Goal: Complete application form

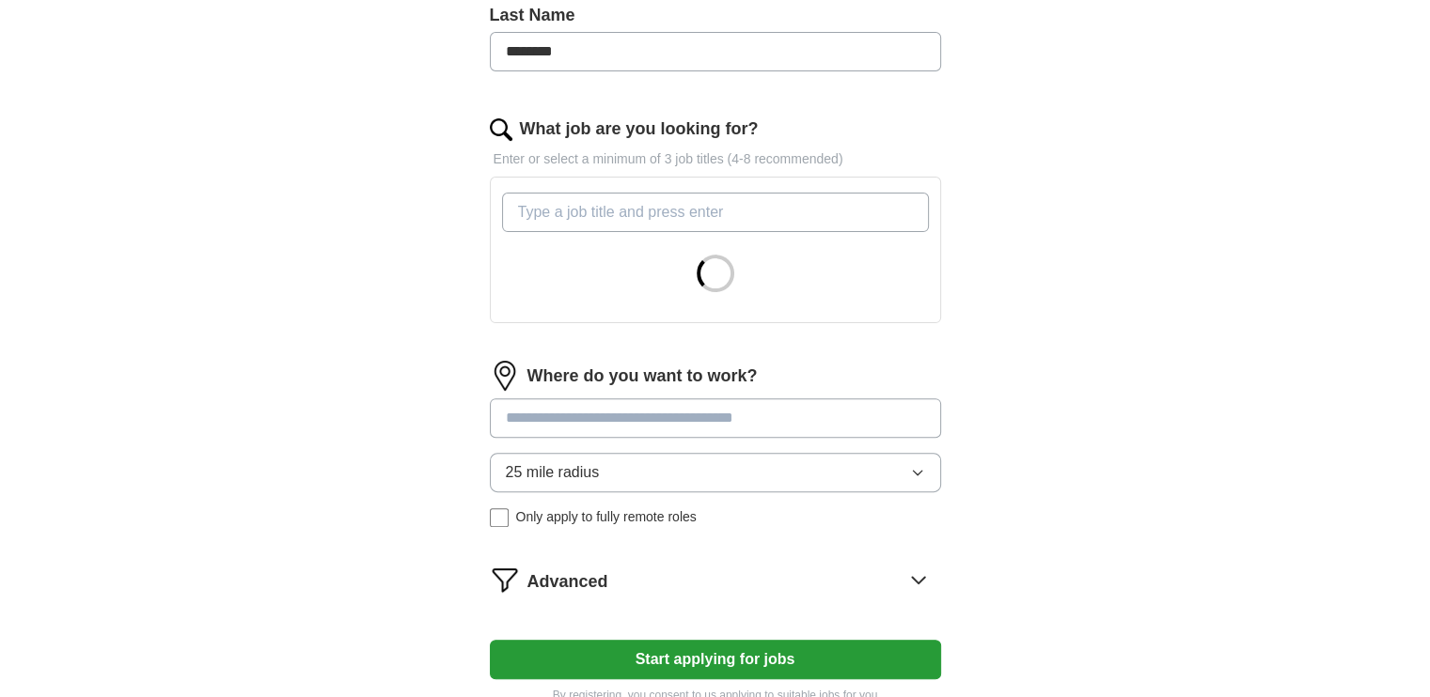
scroll to position [530, 0]
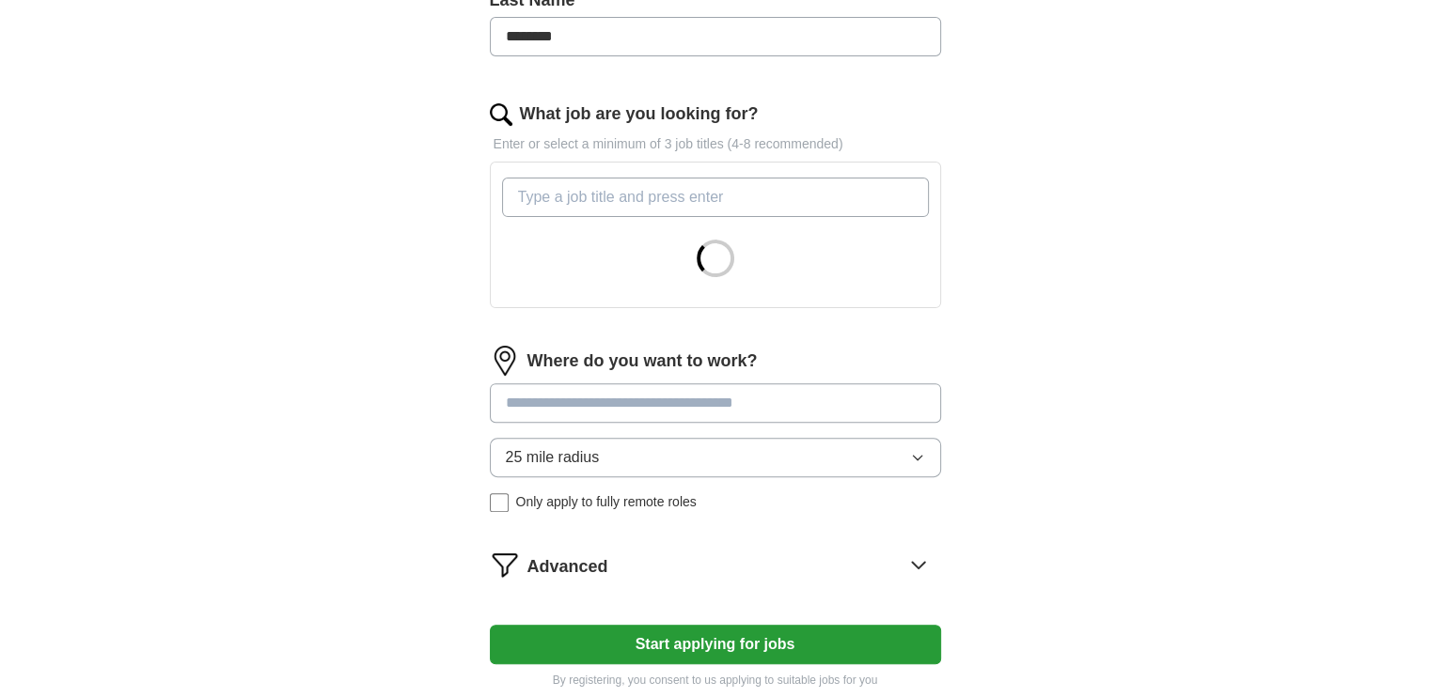
click at [599, 454] on button "25 mile radius" at bounding box center [715, 457] width 451 height 39
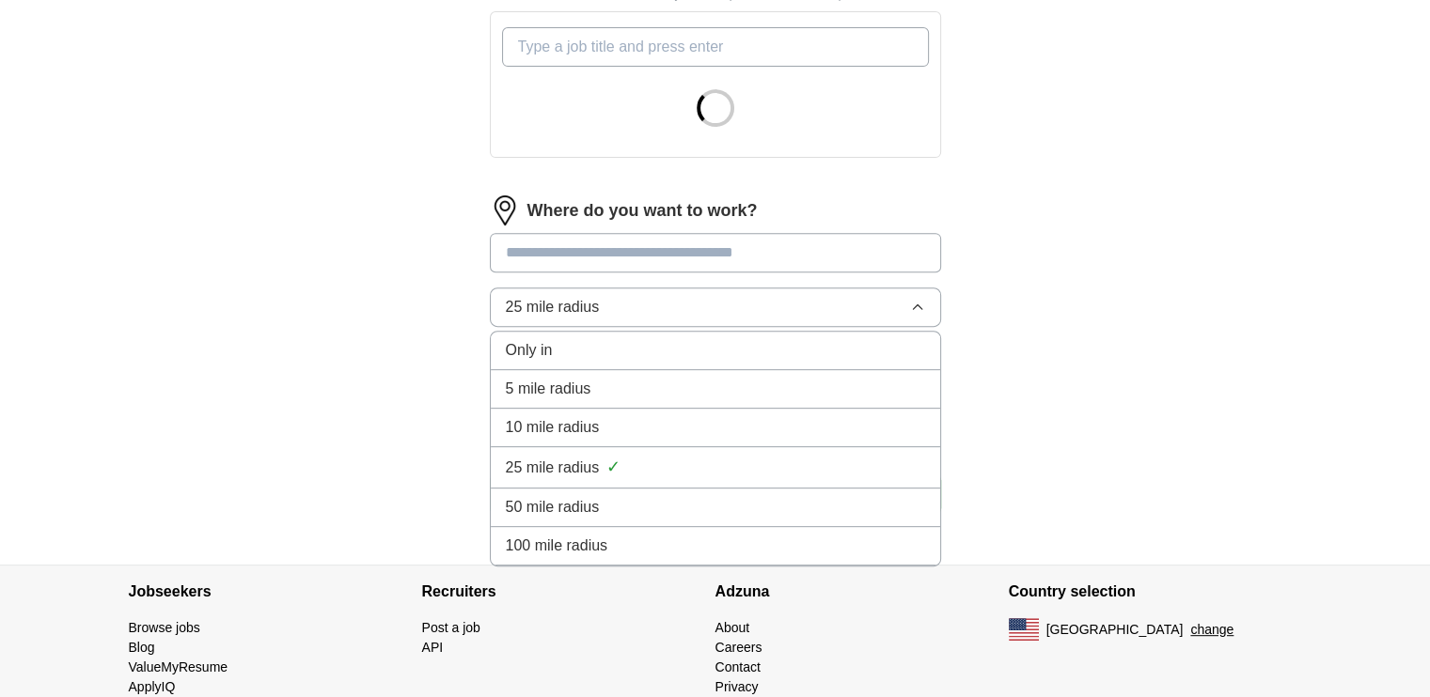
scroll to position [683, 0]
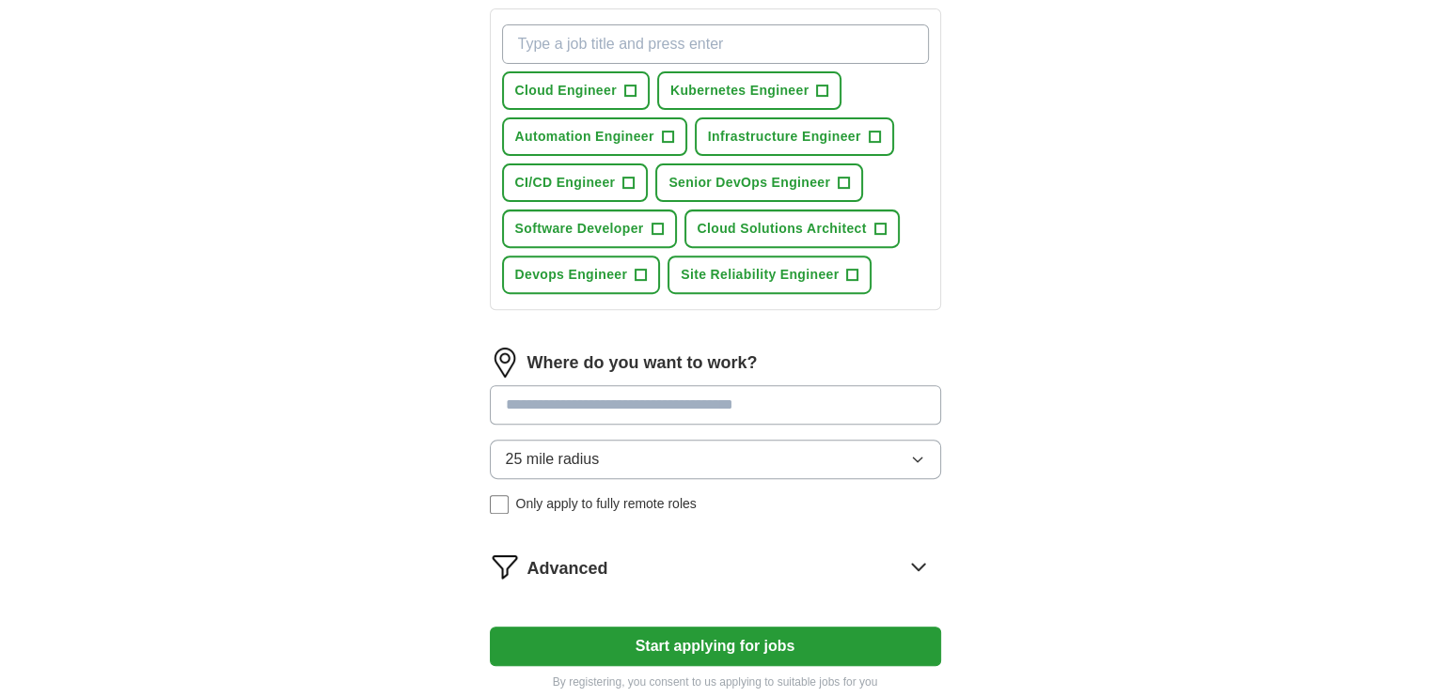
click at [430, 373] on div "**********" at bounding box center [715, 98] width 602 height 1238
click at [625, 269] on span "Devops Engineer" at bounding box center [571, 275] width 113 height 20
click at [752, 180] on span "Senior DevOps Engineer" at bounding box center [749, 183] width 162 height 20
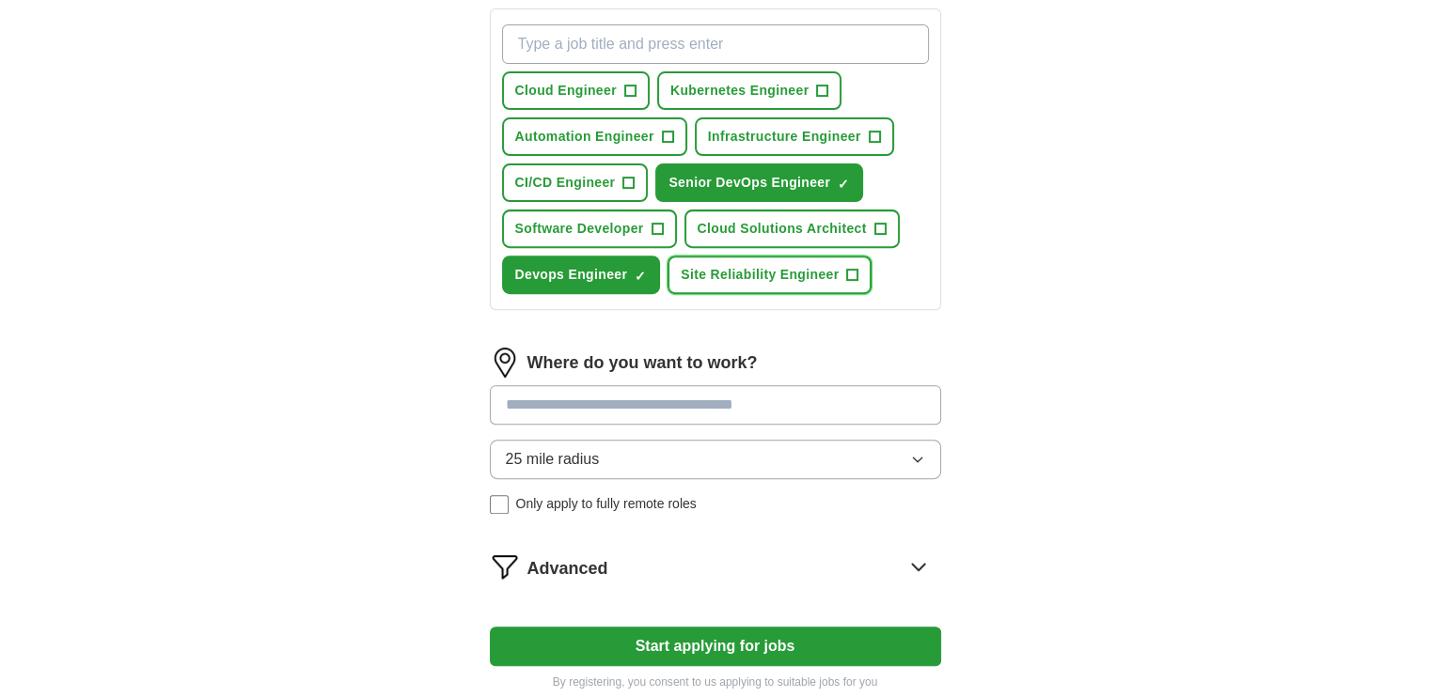
click at [748, 265] on span "Site Reliability Engineer" at bounding box center [759, 275] width 158 height 20
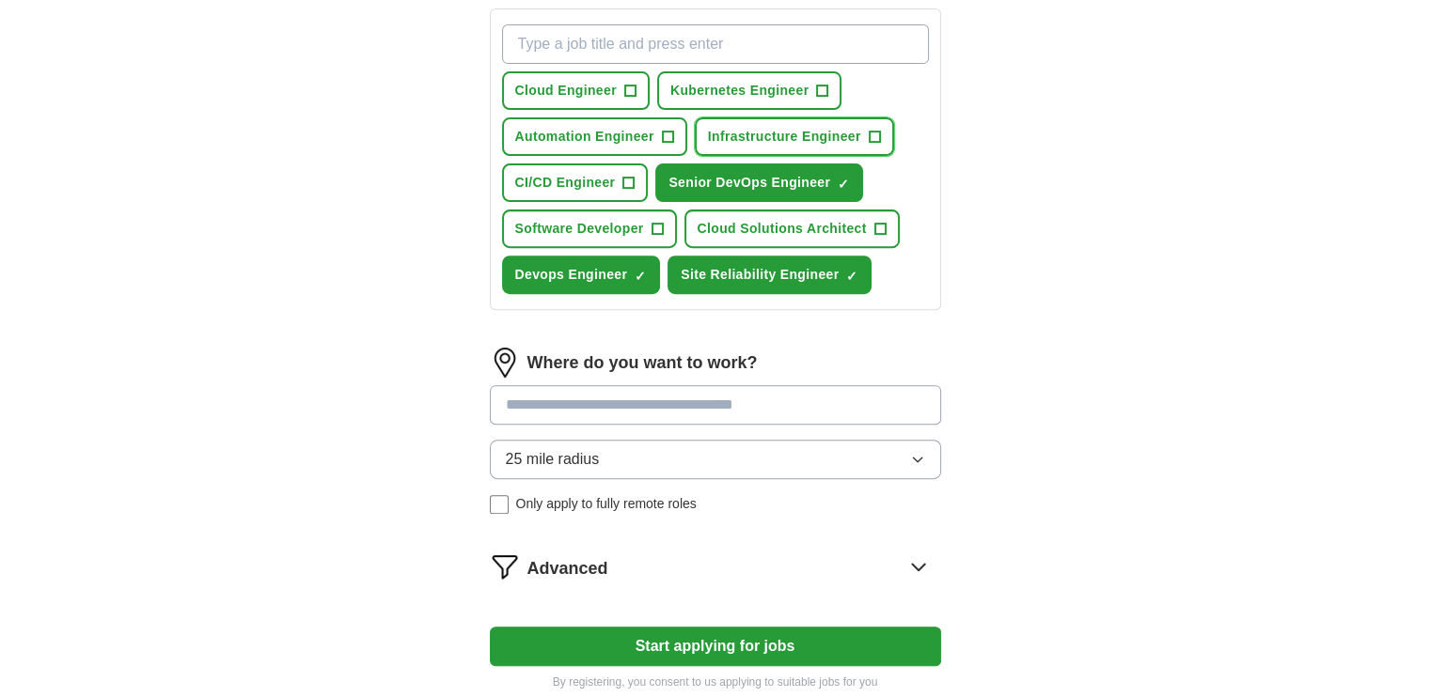
click at [761, 127] on span "Infrastructure Engineer" at bounding box center [784, 137] width 153 height 20
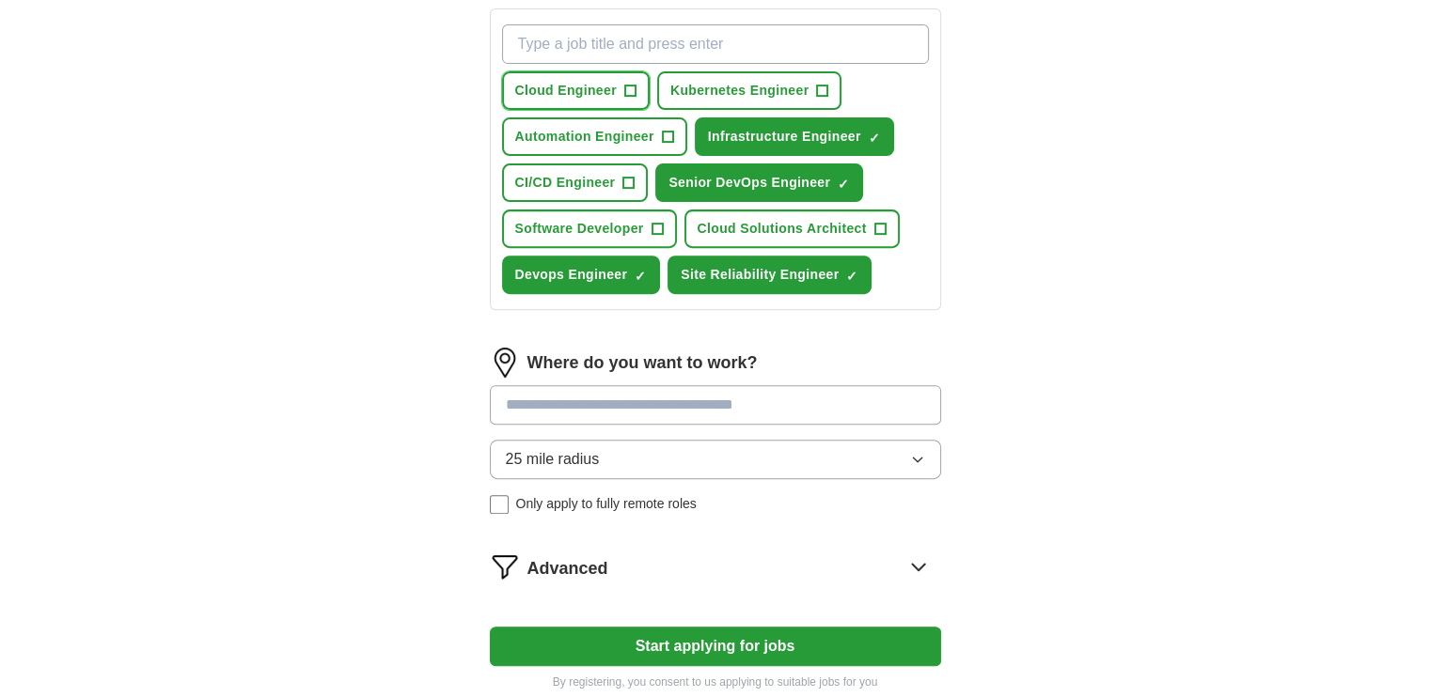
click at [597, 91] on span "Cloud Engineer" at bounding box center [566, 91] width 102 height 20
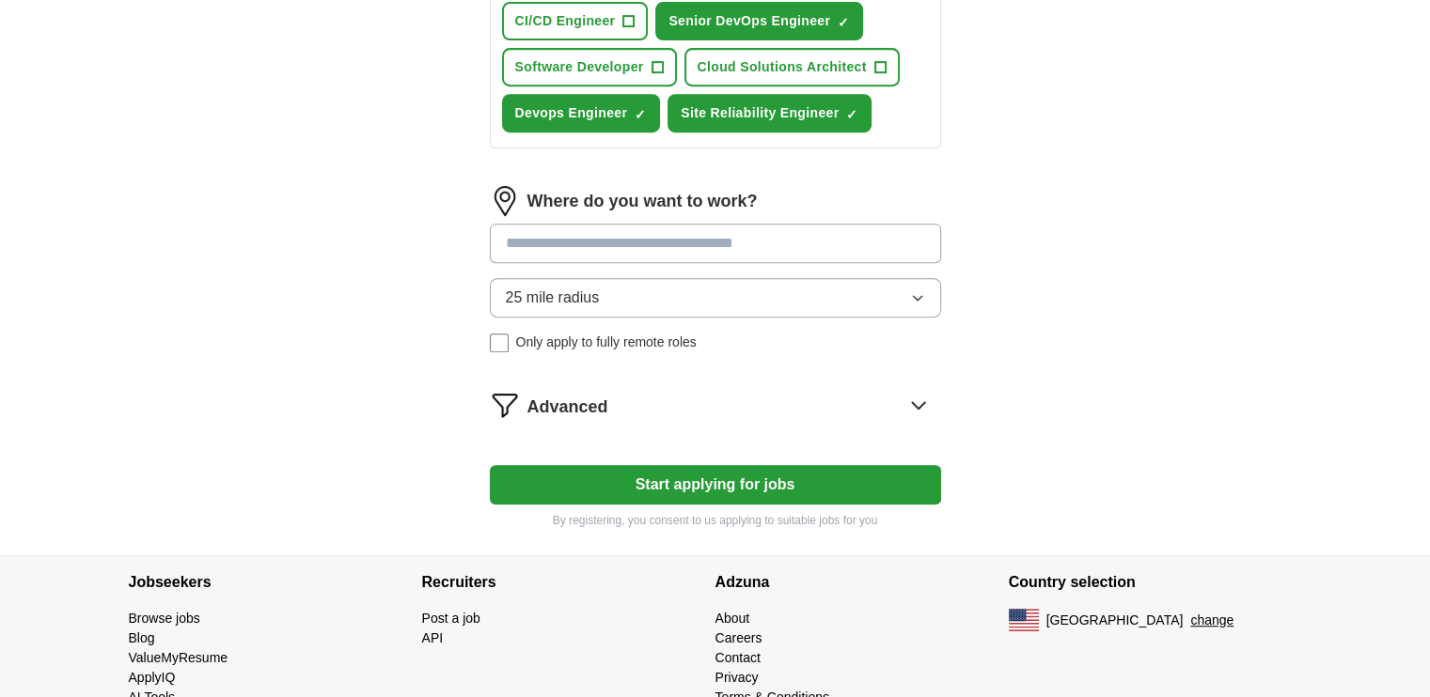
scroll to position [852, 0]
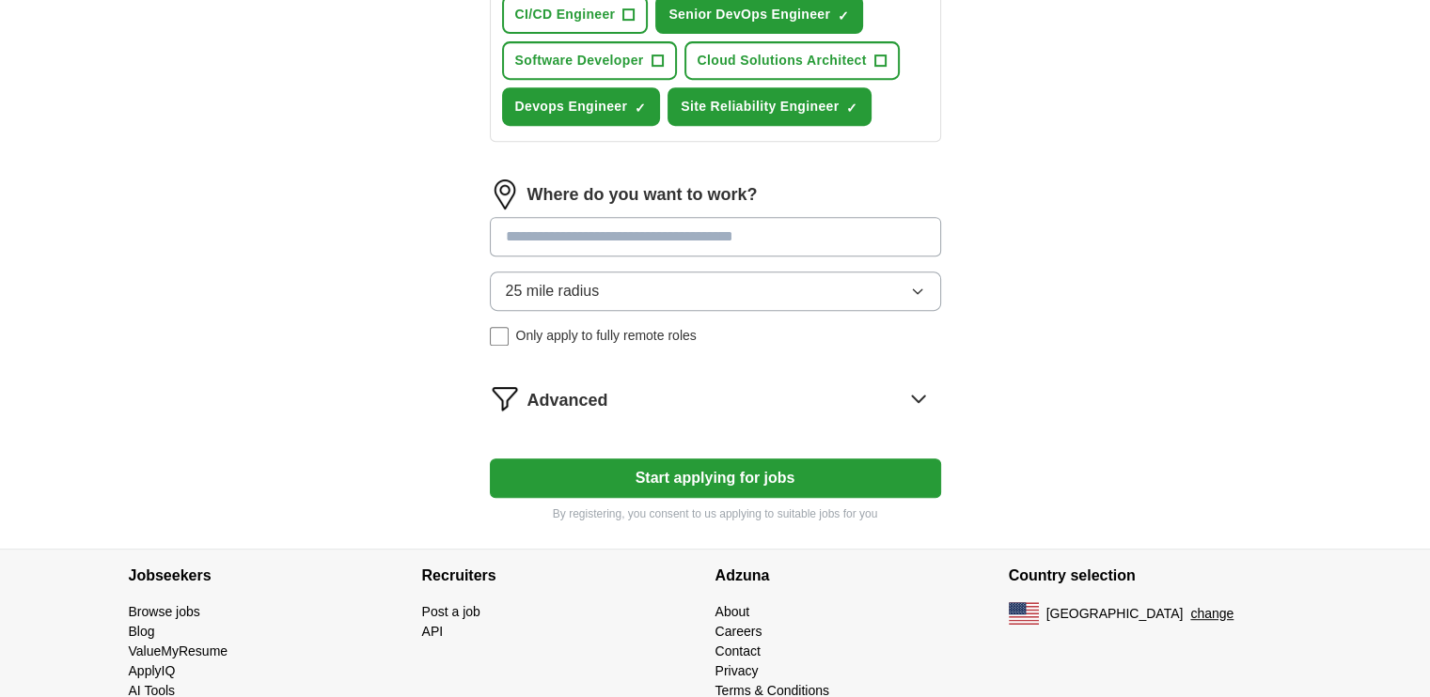
click at [566, 288] on span "25 mile radius" at bounding box center [553, 291] width 94 height 23
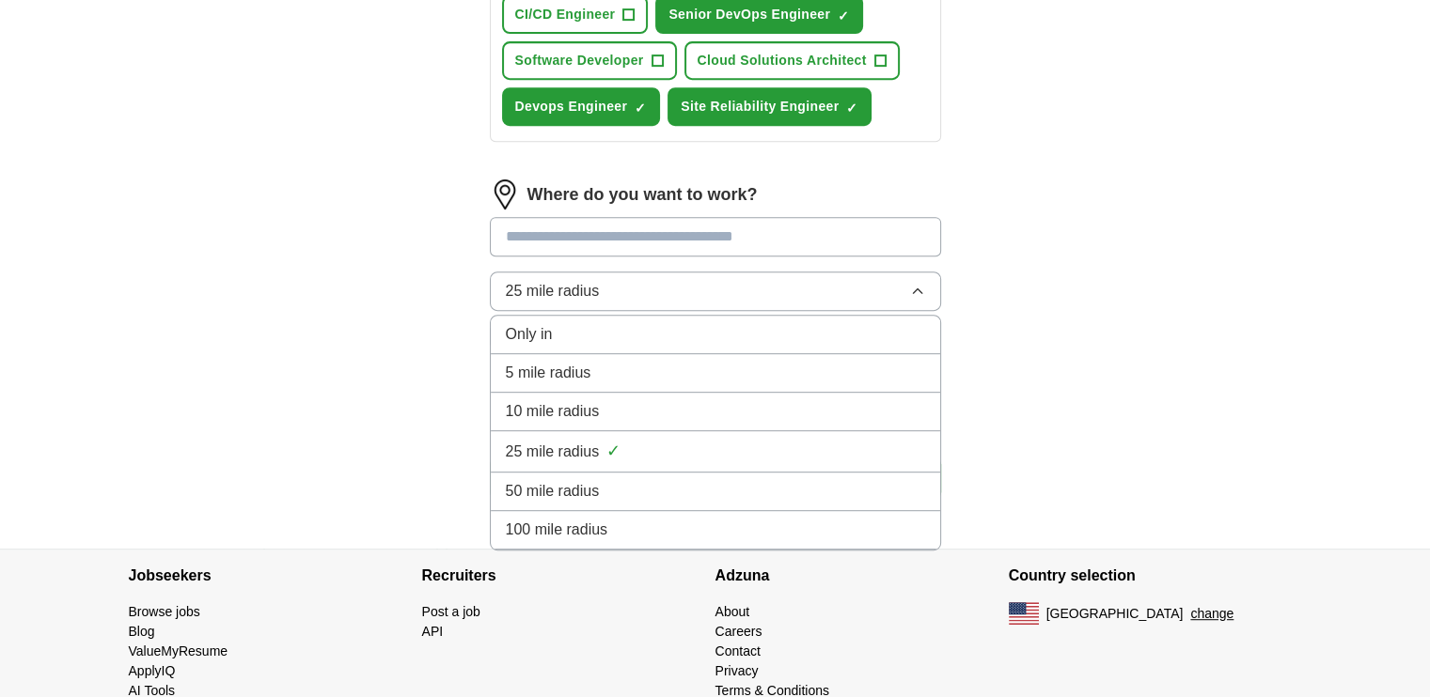
click at [598, 326] on div "Only in" at bounding box center [715, 334] width 419 height 23
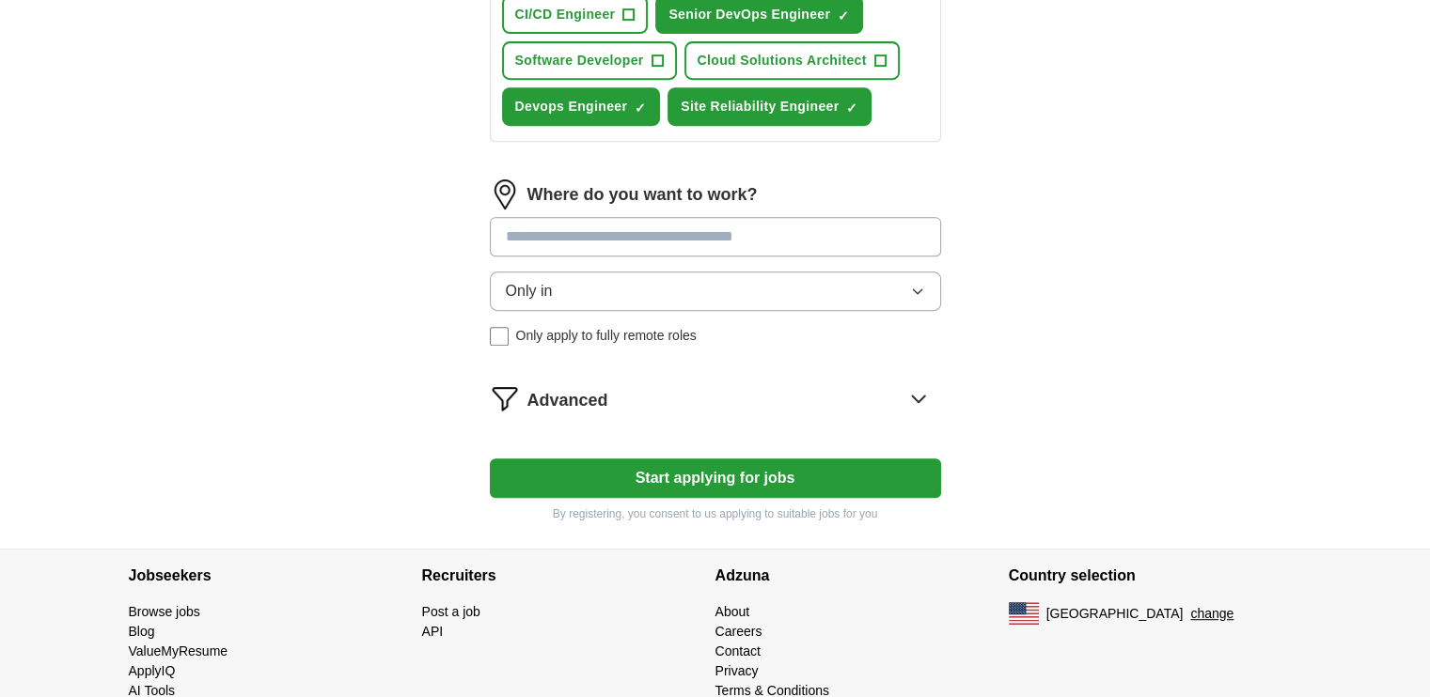
click at [598, 240] on input at bounding box center [715, 236] width 451 height 39
click at [603, 233] on input at bounding box center [715, 236] width 451 height 39
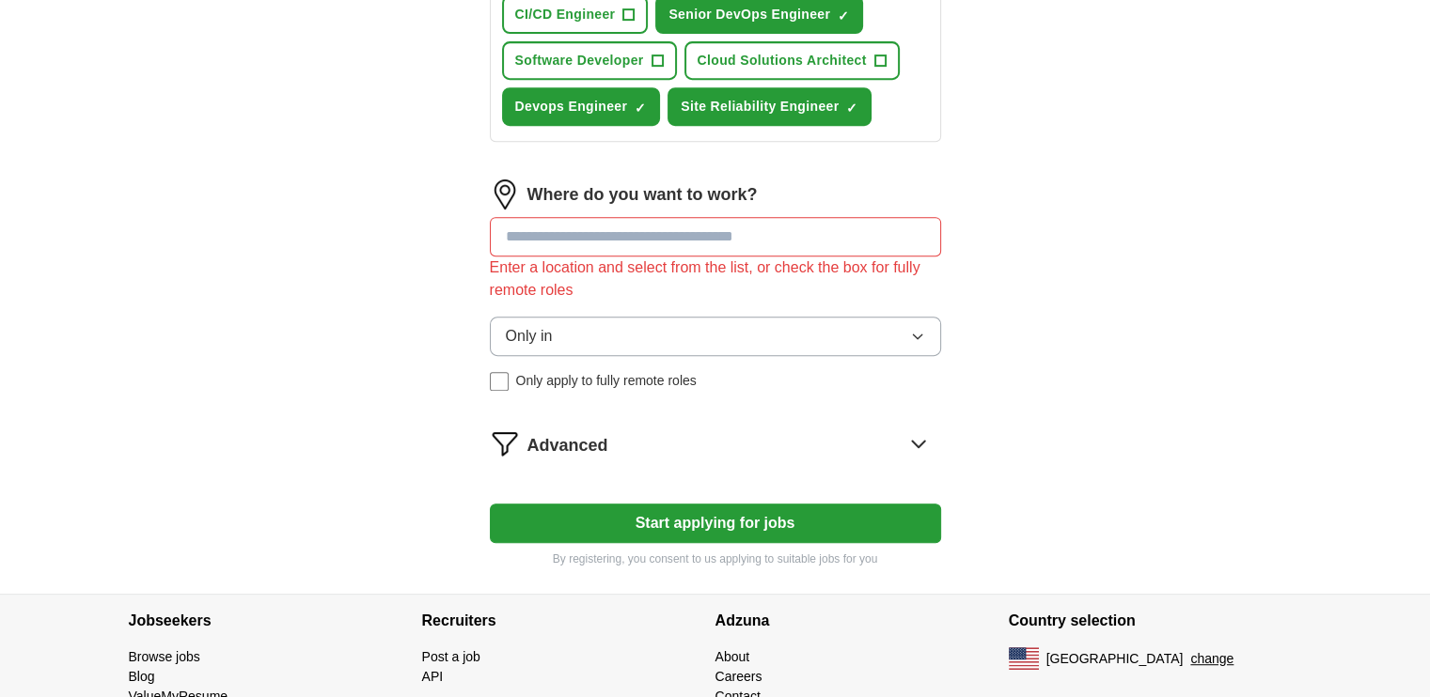
click at [590, 239] on input at bounding box center [715, 236] width 451 height 39
type input "*****"
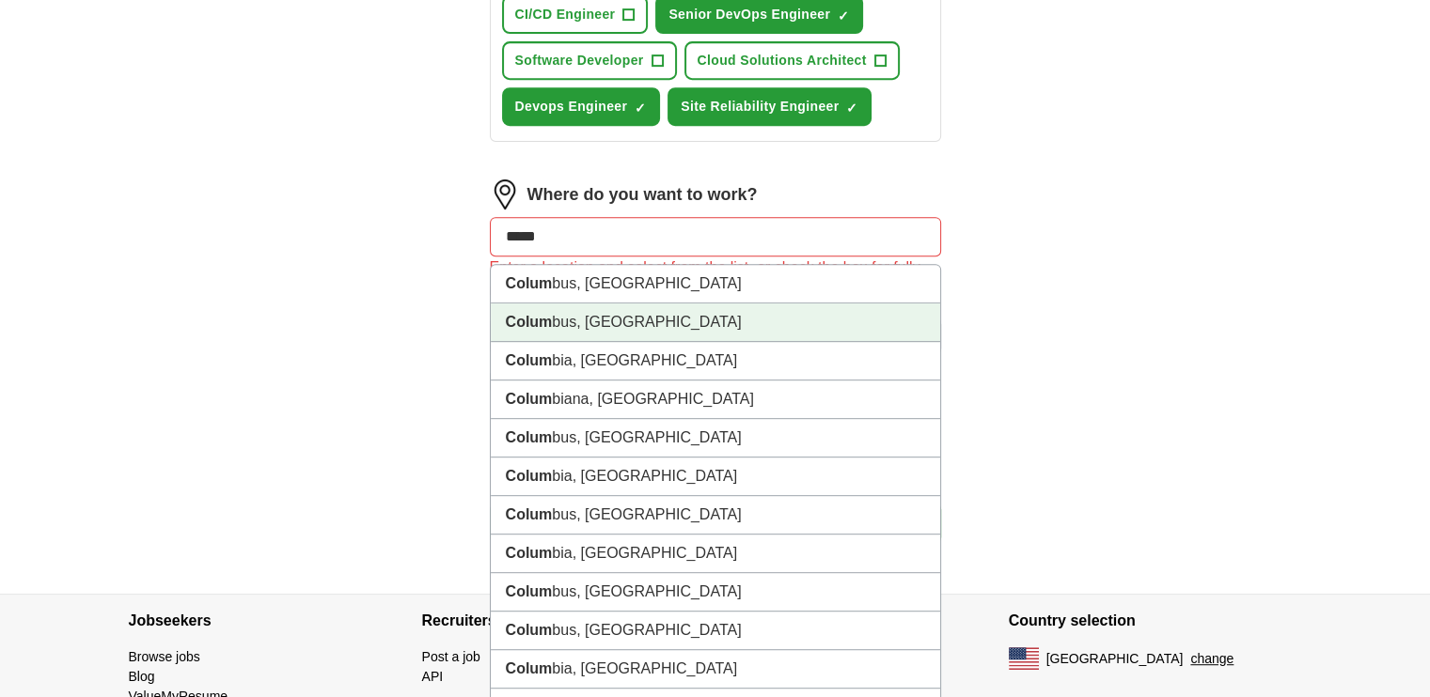
click at [585, 312] on li "Colum bus, [GEOGRAPHIC_DATA]" at bounding box center [715, 323] width 449 height 39
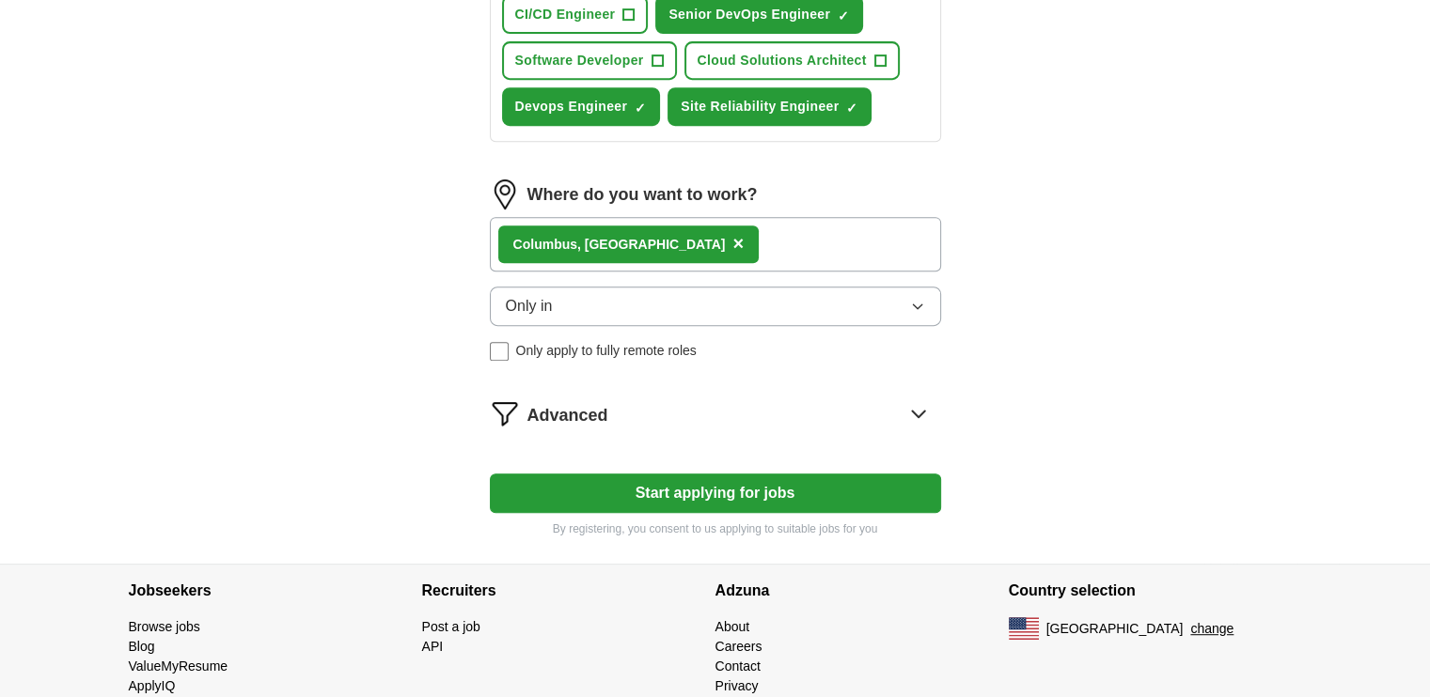
click at [654, 413] on div "Advanced" at bounding box center [734, 414] width 414 height 30
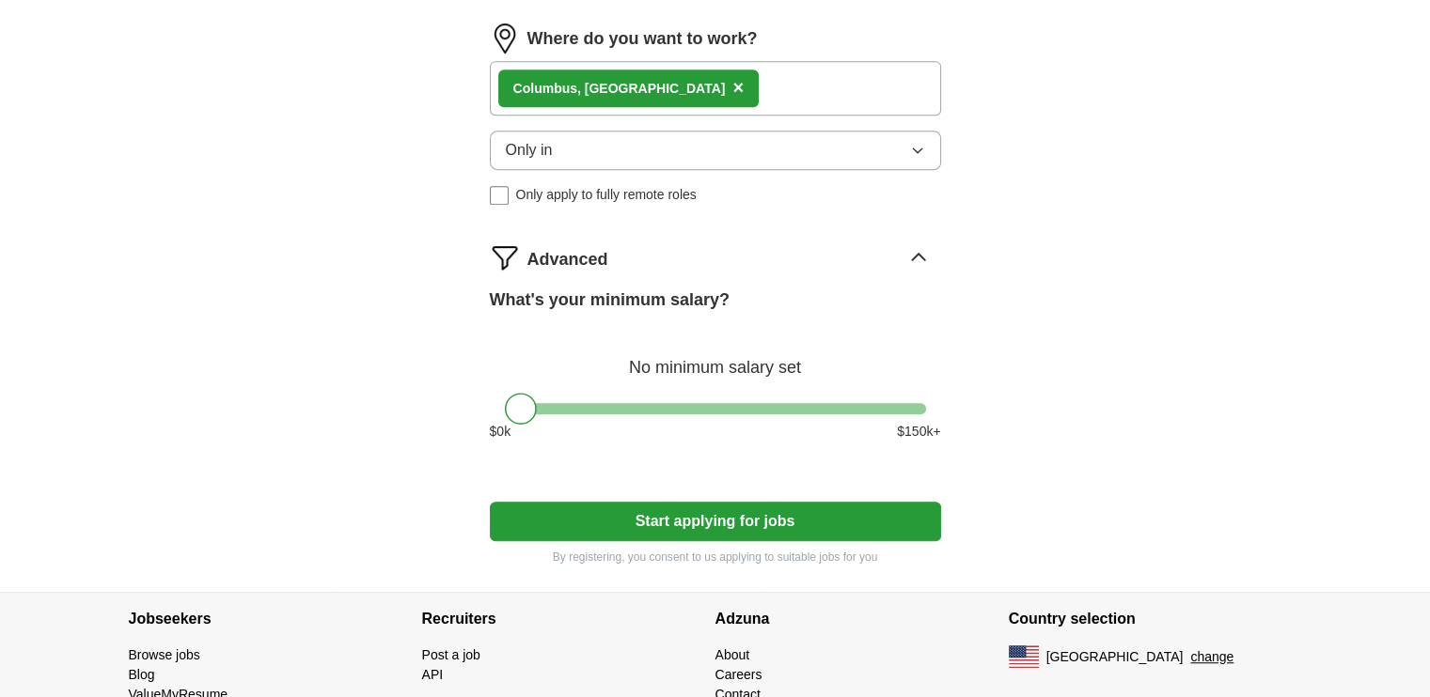
scroll to position [1009, 0]
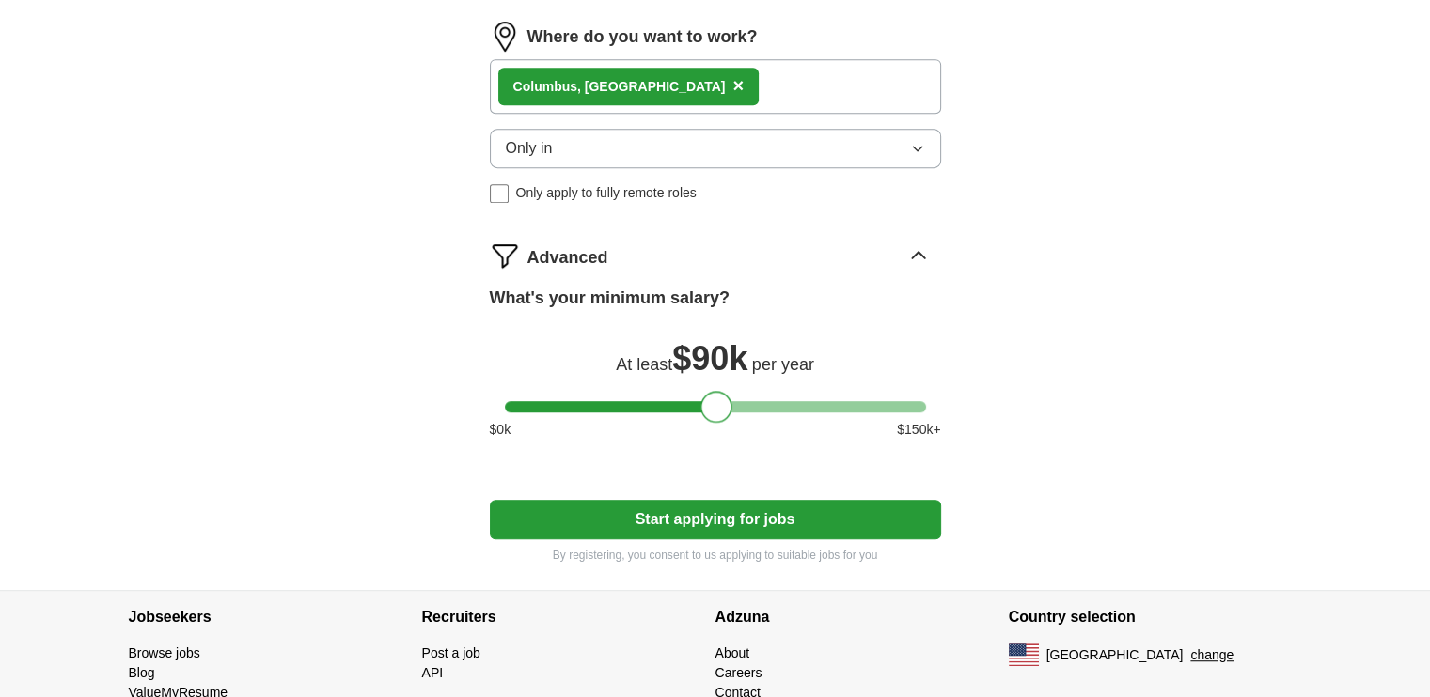
drag, startPoint x: 513, startPoint y: 398, endPoint x: 710, endPoint y: 414, distance: 197.2
click at [710, 414] on div "What's your minimum salary? At least $ 90k per year $ 0 k $ 150 k+" at bounding box center [715, 370] width 451 height 169
click at [680, 512] on button "Start applying for jobs" at bounding box center [715, 519] width 451 height 39
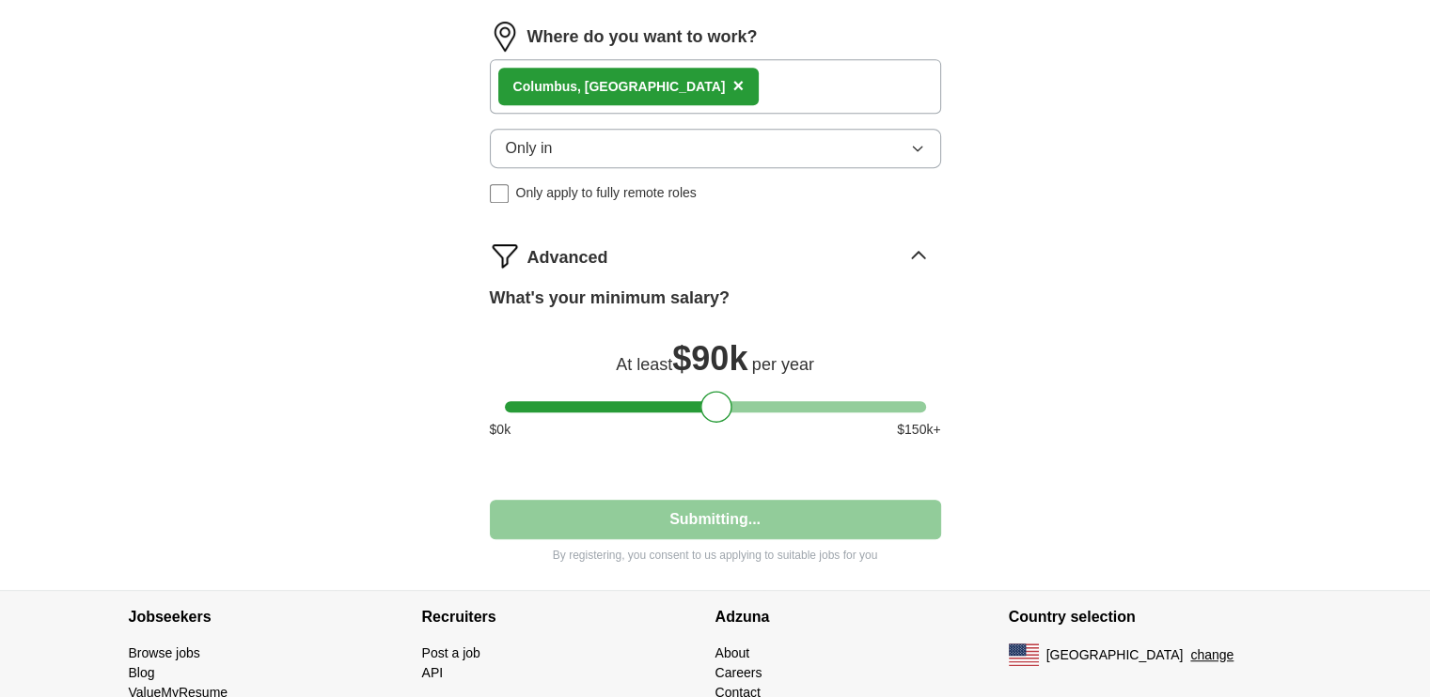
select select "**"
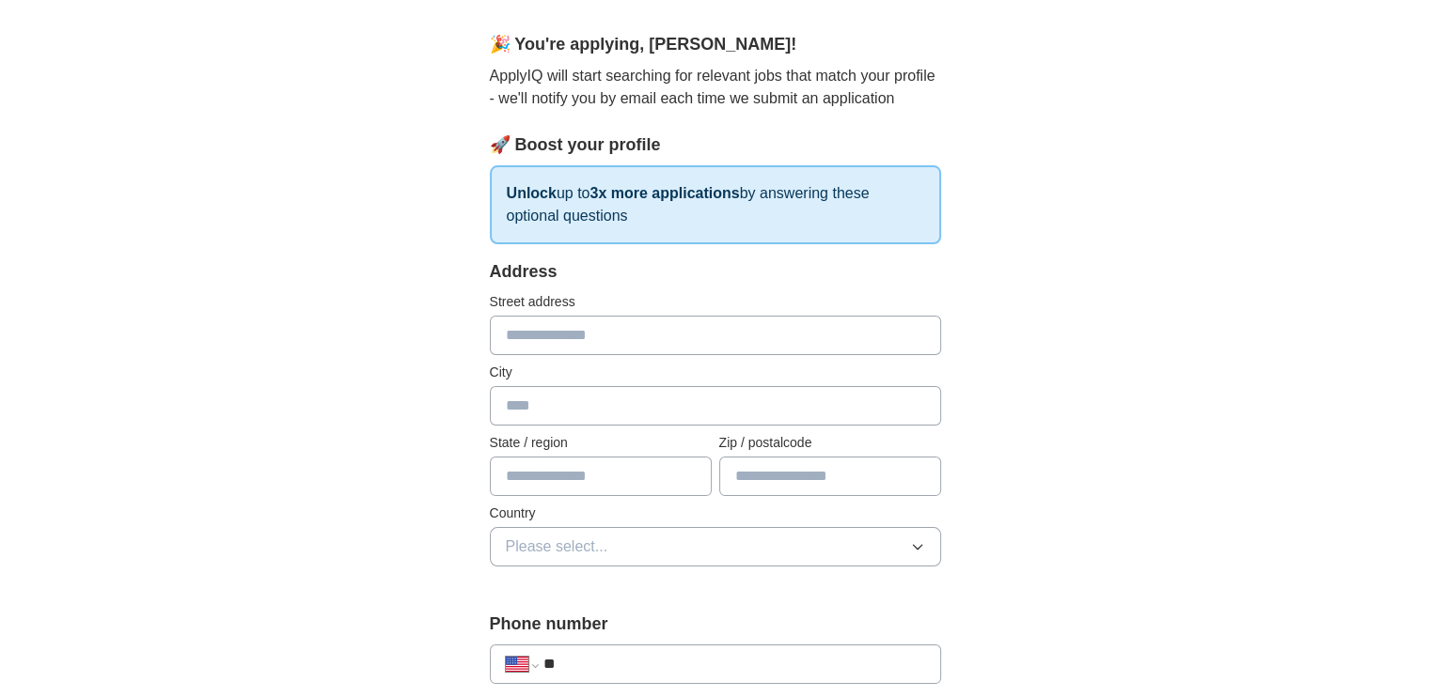
scroll to position [154, 0]
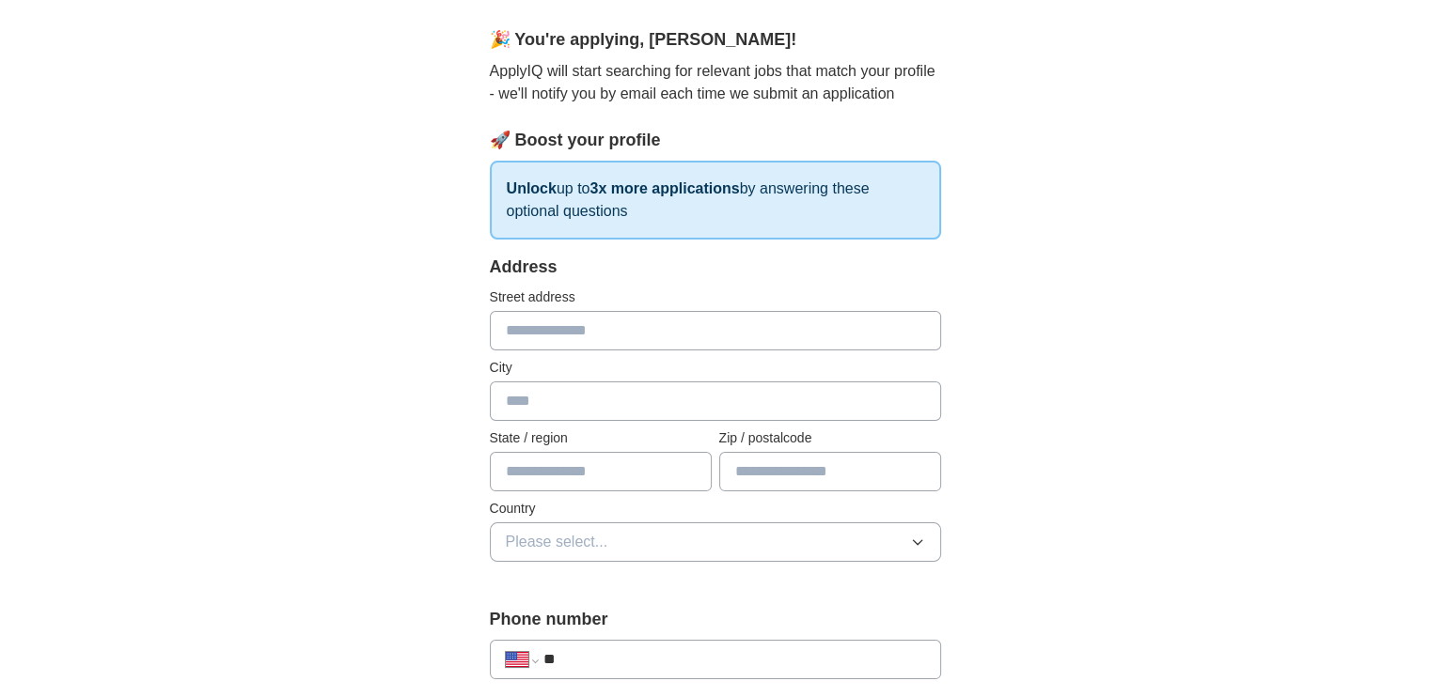
click at [598, 333] on input "text" at bounding box center [715, 330] width 451 height 39
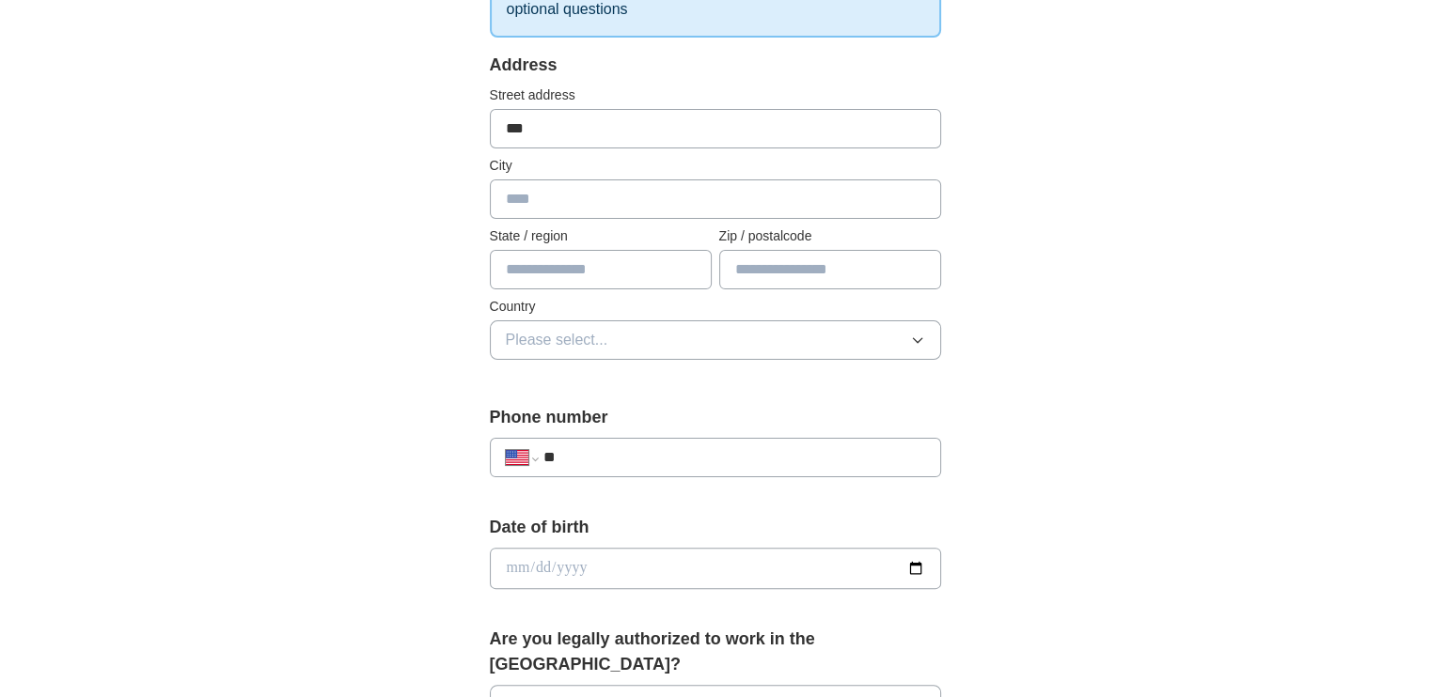
scroll to position [357, 0]
type input "***"
click at [572, 203] on input "text" at bounding box center [715, 198] width 451 height 39
type input "********"
click at [560, 268] on input "text" at bounding box center [601, 268] width 222 height 39
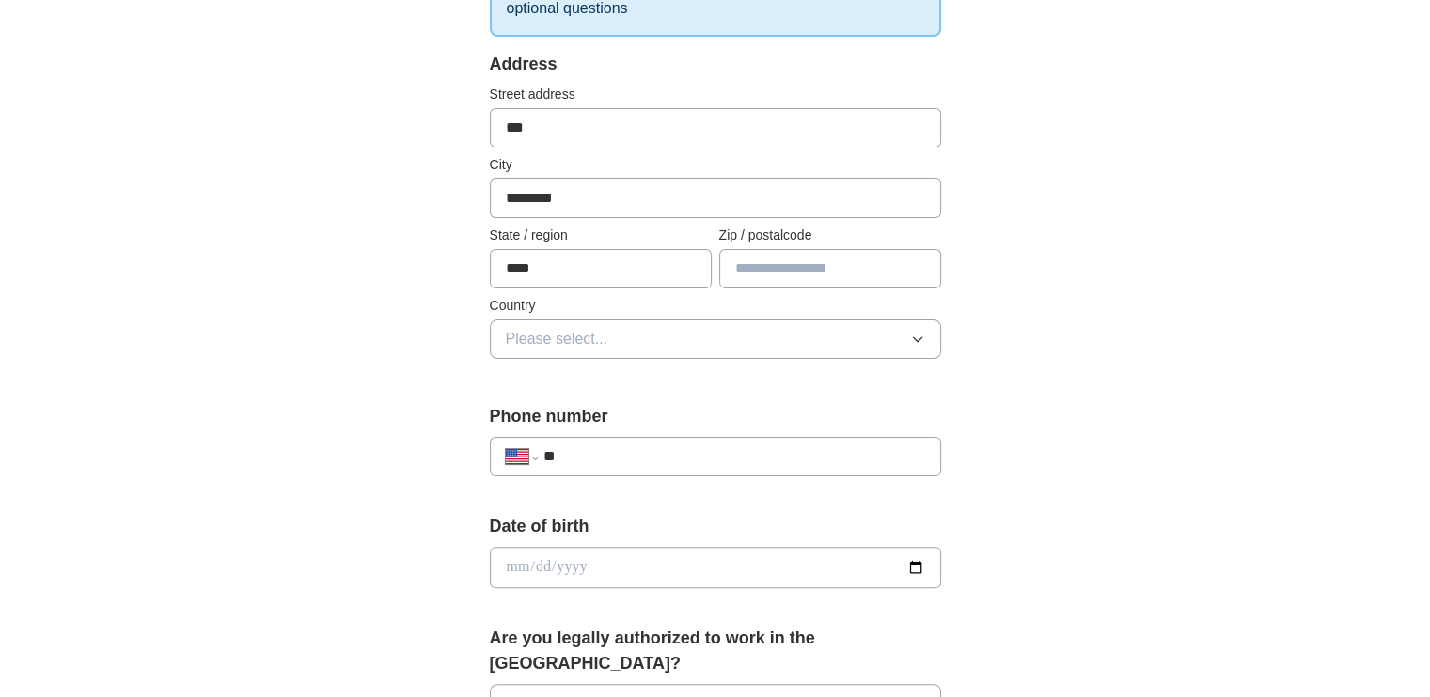
type input "****"
click at [756, 258] on input "text" at bounding box center [830, 268] width 222 height 39
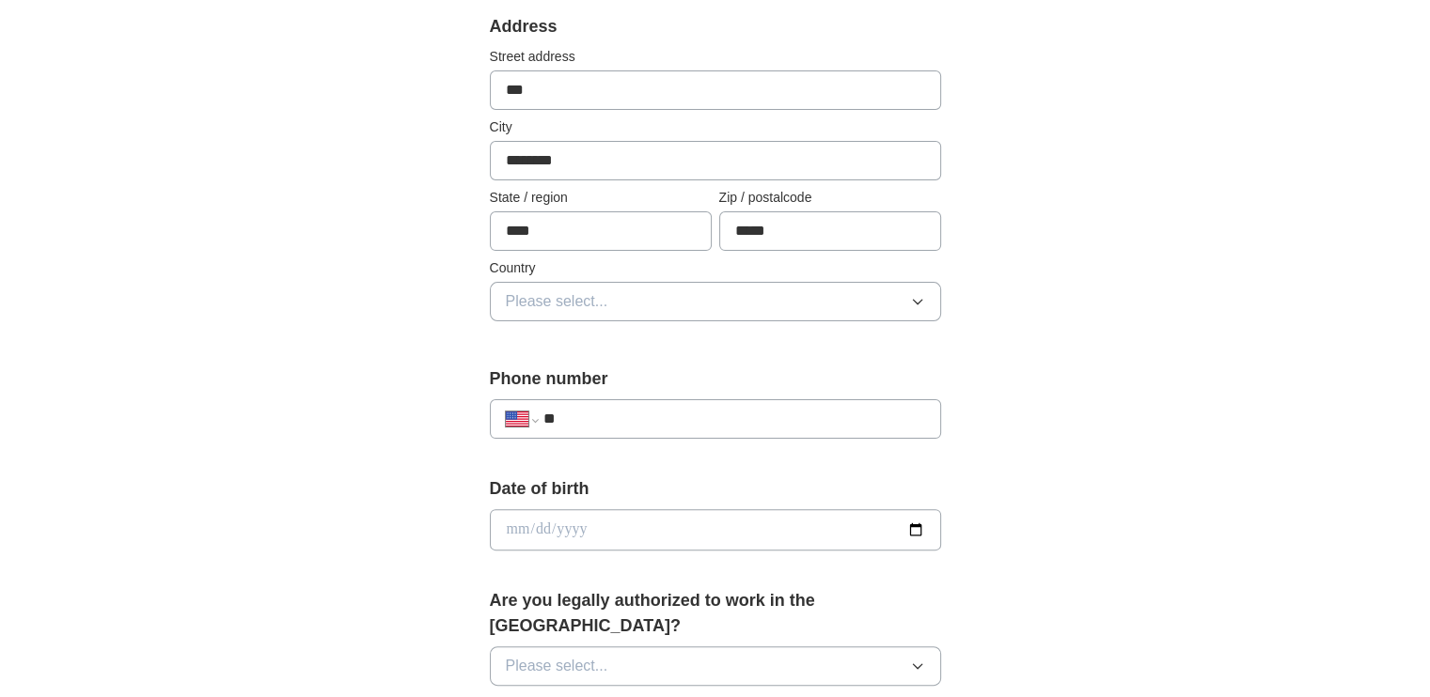
scroll to position [400, 0]
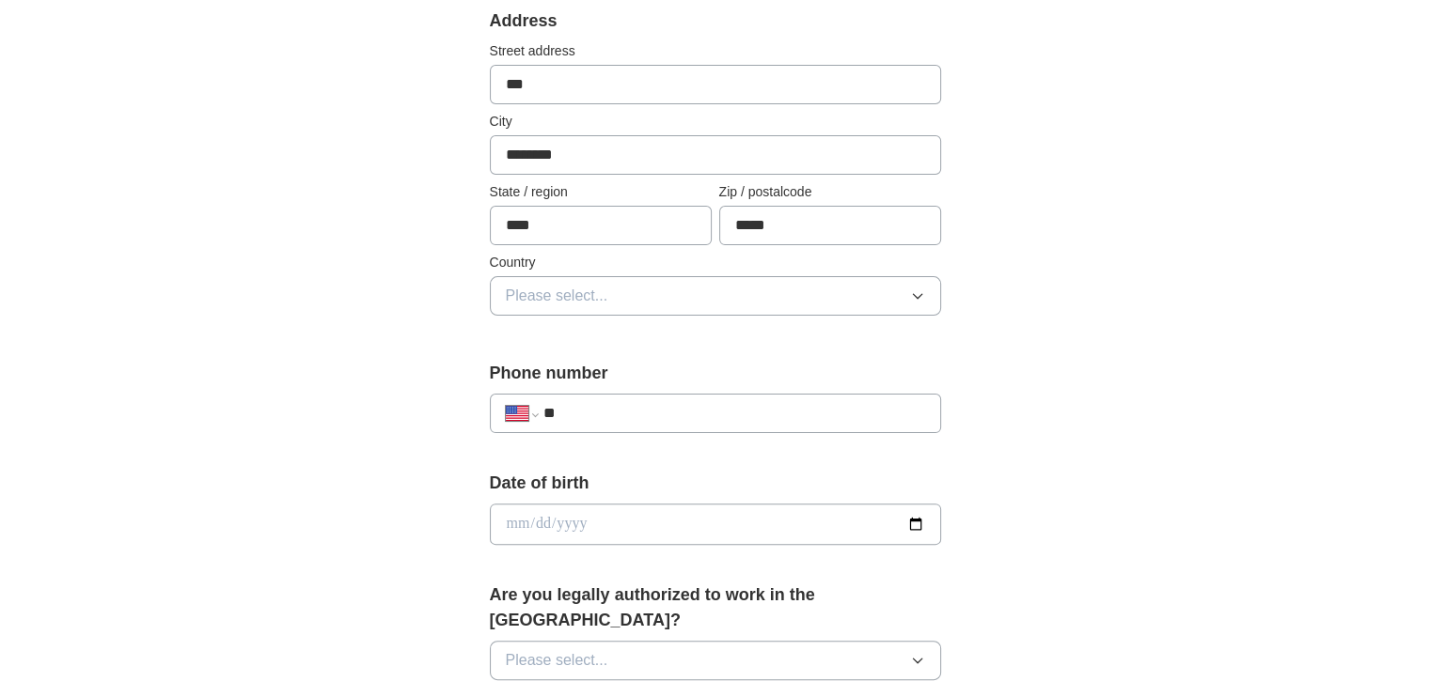
type input "*****"
click at [691, 296] on button "Please select..." at bounding box center [715, 295] width 451 height 39
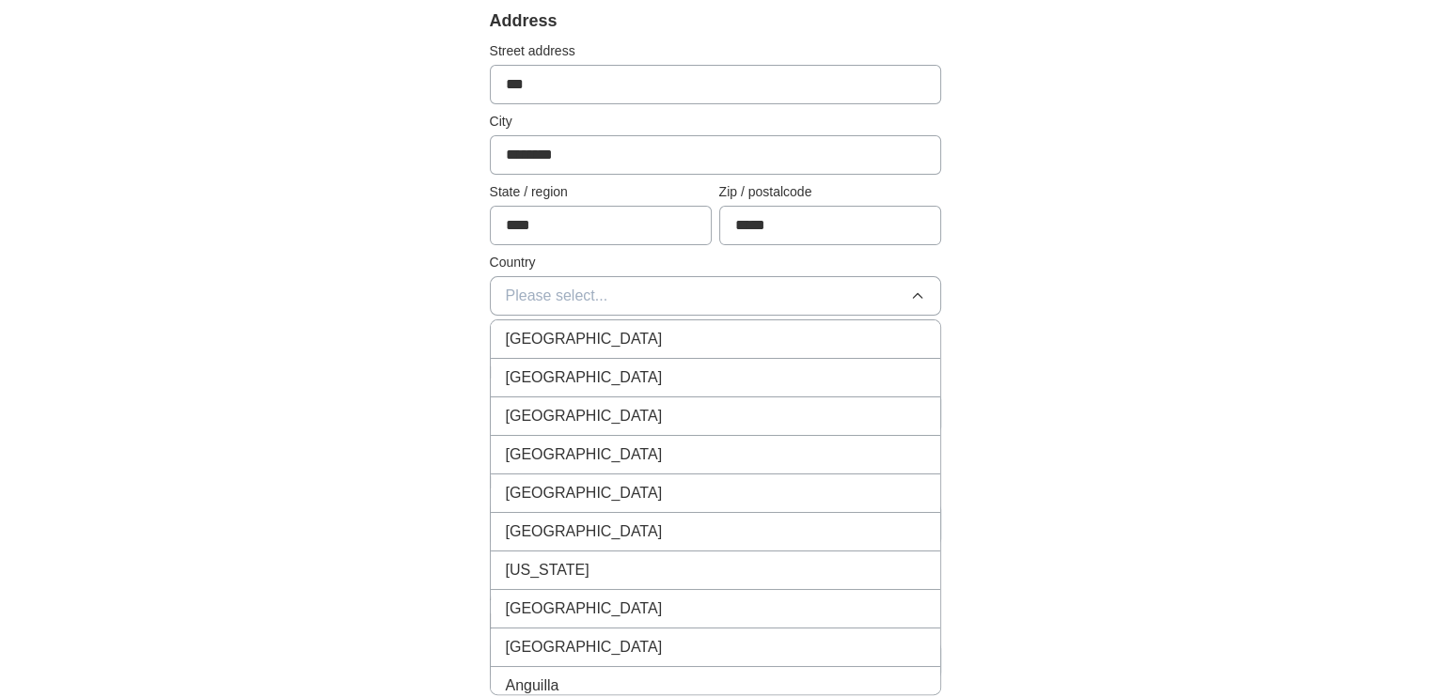
click at [639, 370] on div "[GEOGRAPHIC_DATA]" at bounding box center [715, 378] width 419 height 23
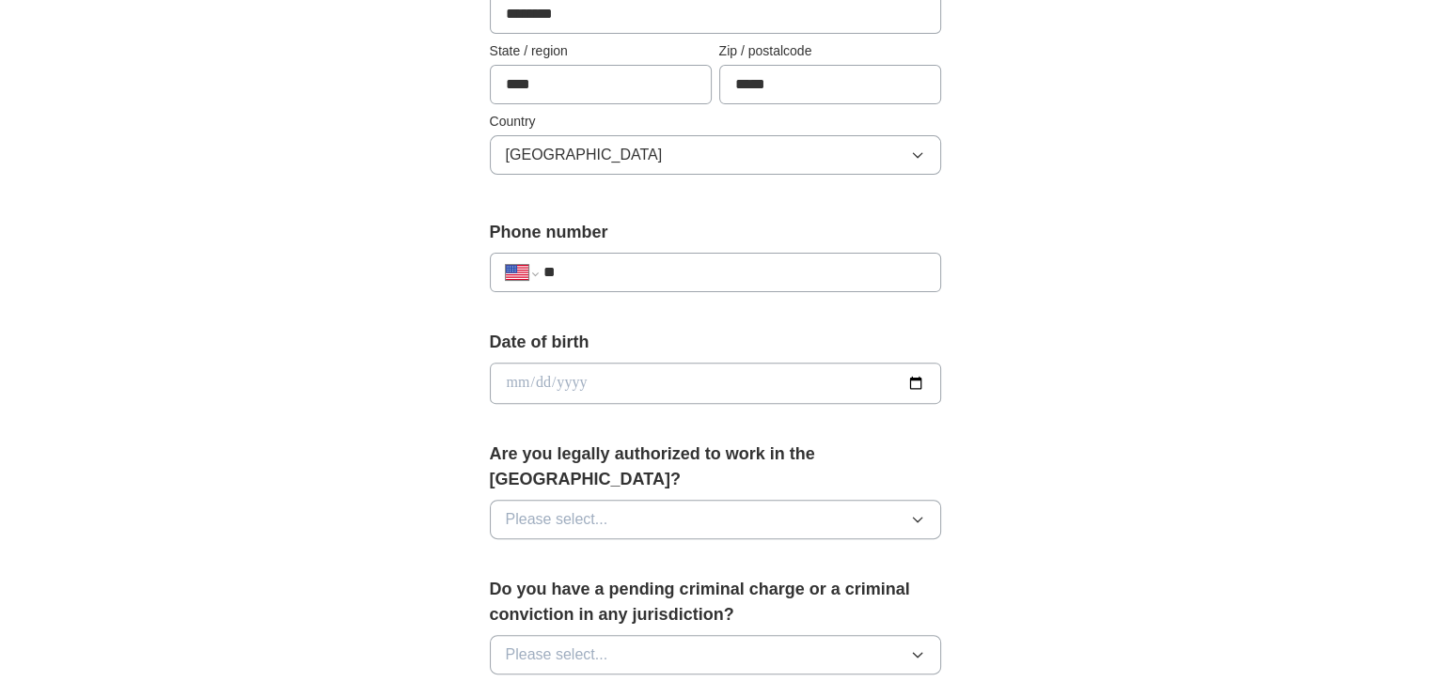
scroll to position [547, 0]
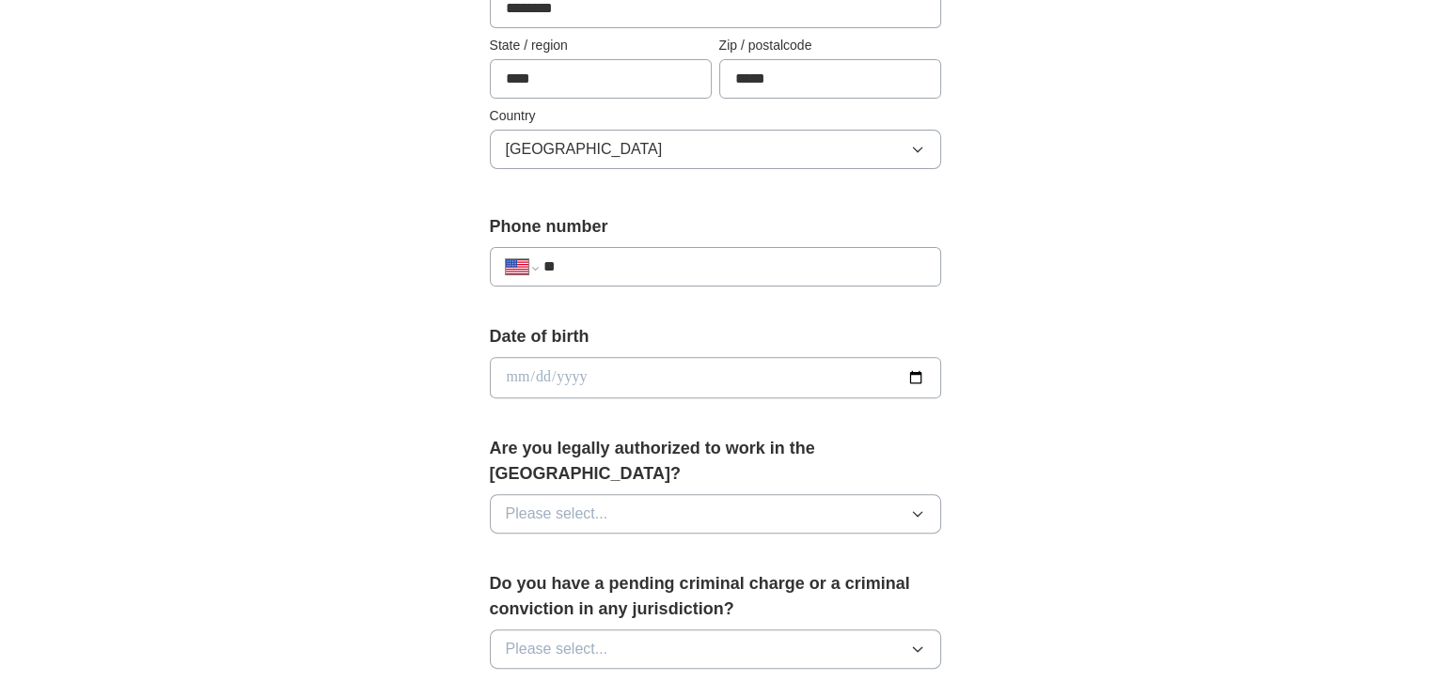
click at [618, 265] on input "**" at bounding box center [733, 267] width 382 height 23
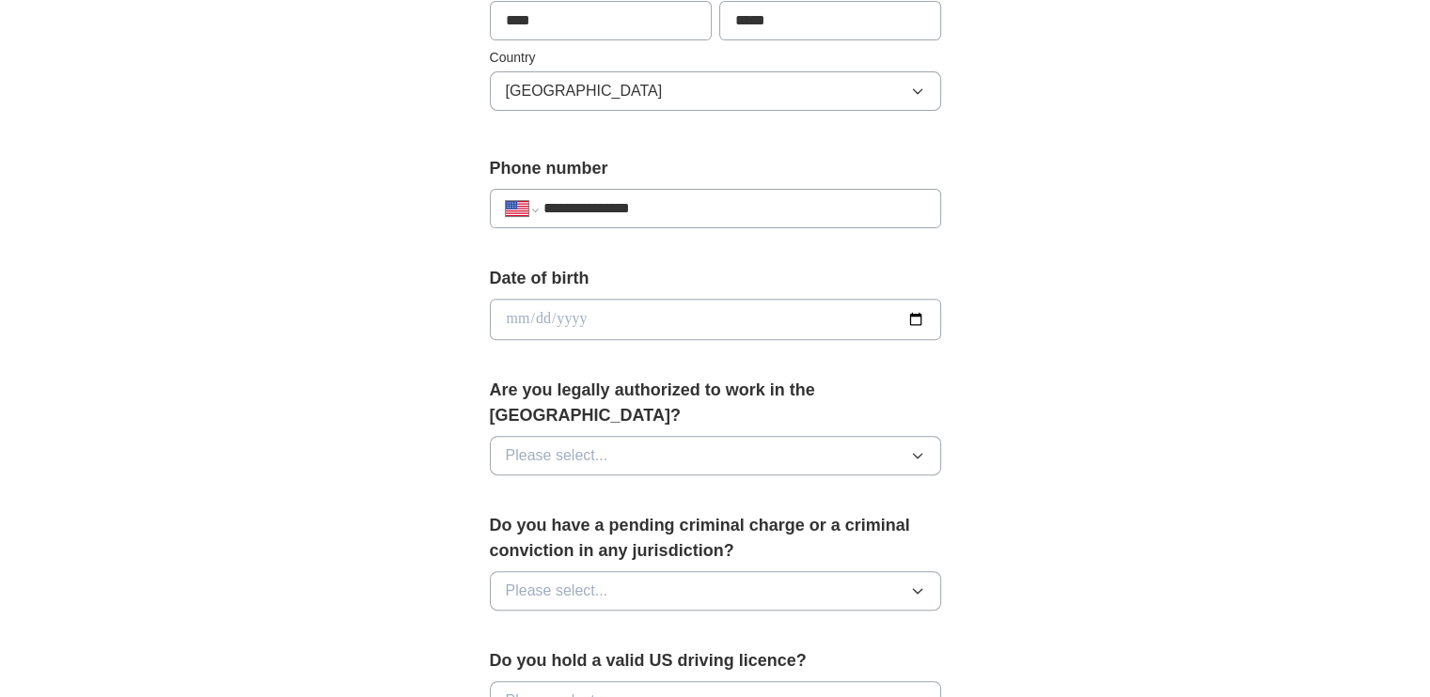
scroll to position [607, 0]
type input "**********"
click at [917, 312] on input "date" at bounding box center [715, 317] width 451 height 41
type input "**********"
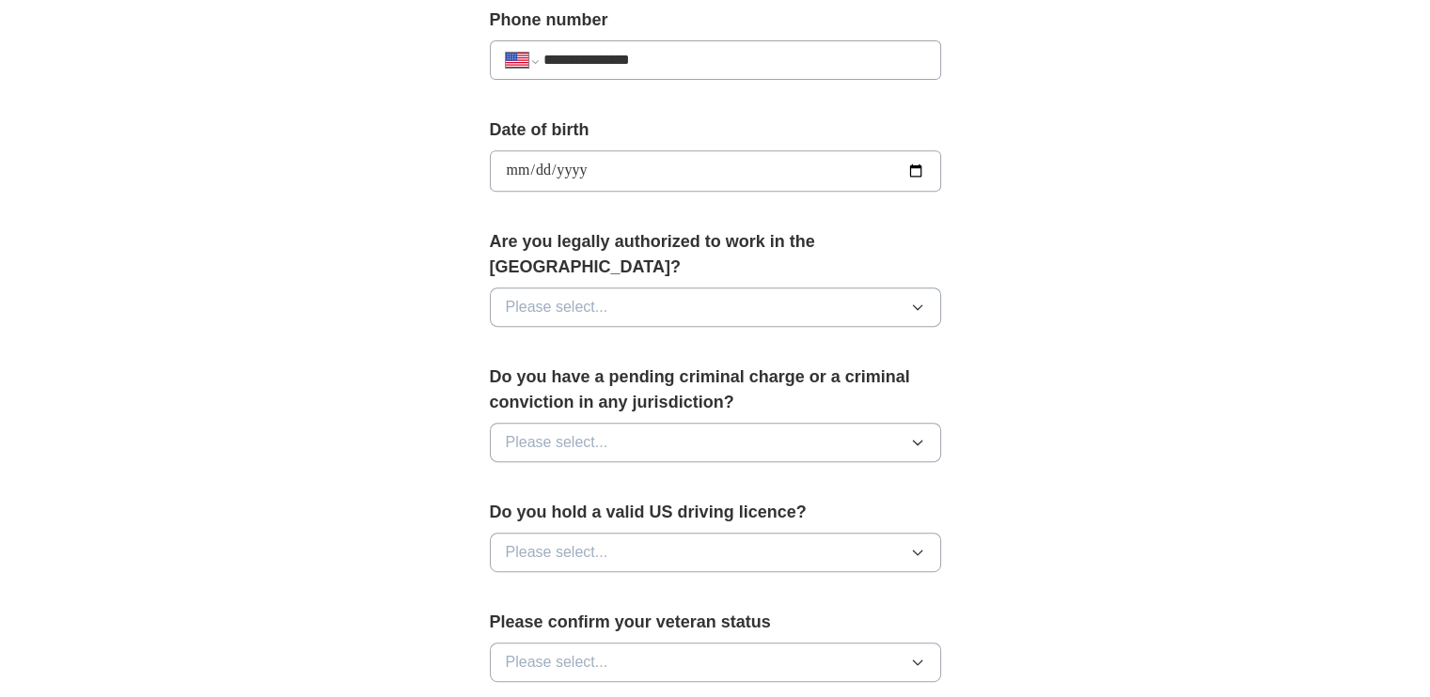
scroll to position [759, 0]
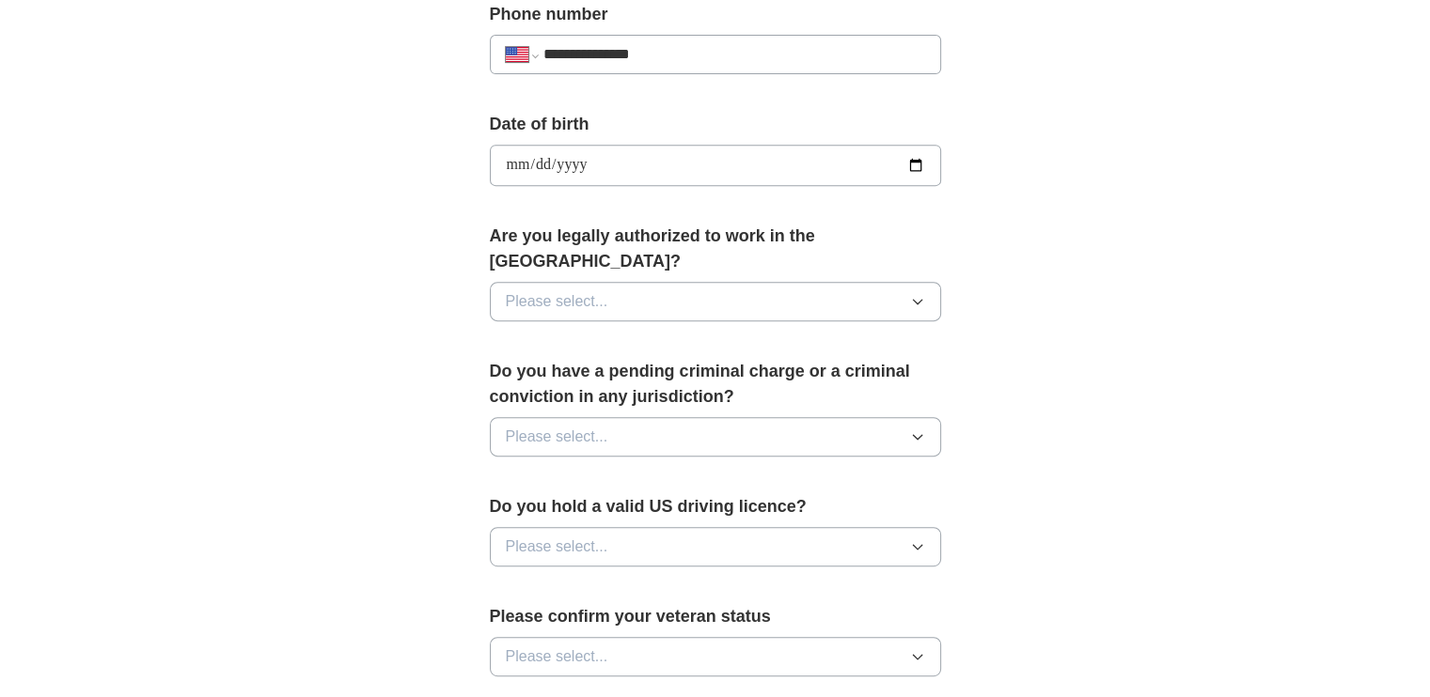
click at [651, 282] on button "Please select..." at bounding box center [715, 301] width 451 height 39
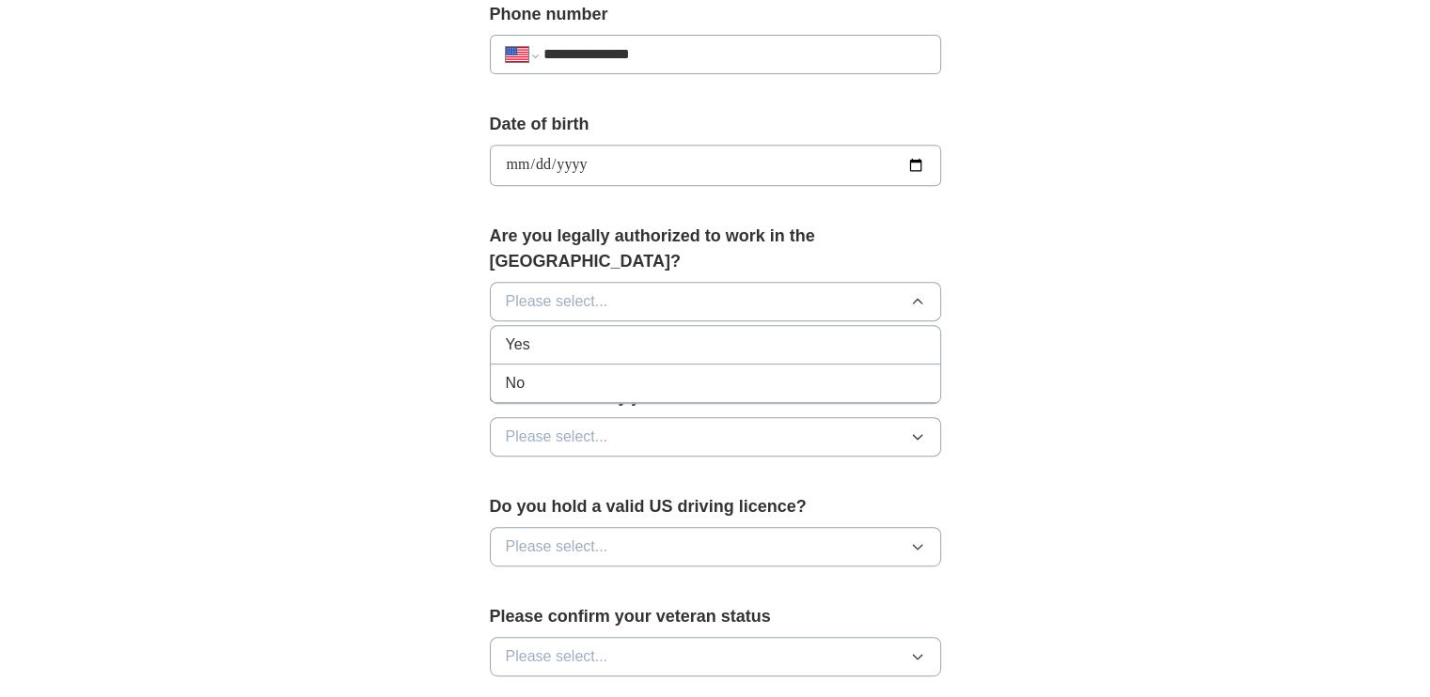
click at [588, 334] on div "Yes" at bounding box center [715, 345] width 419 height 23
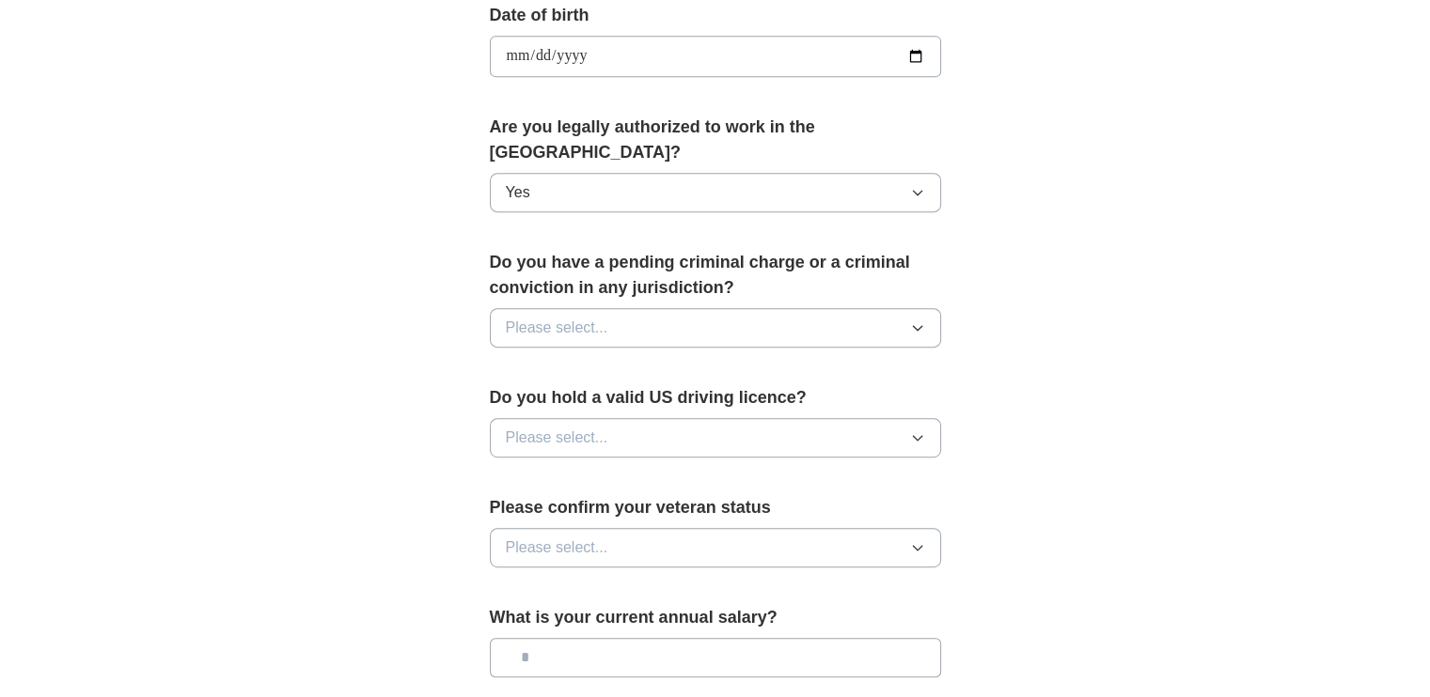
scroll to position [871, 0]
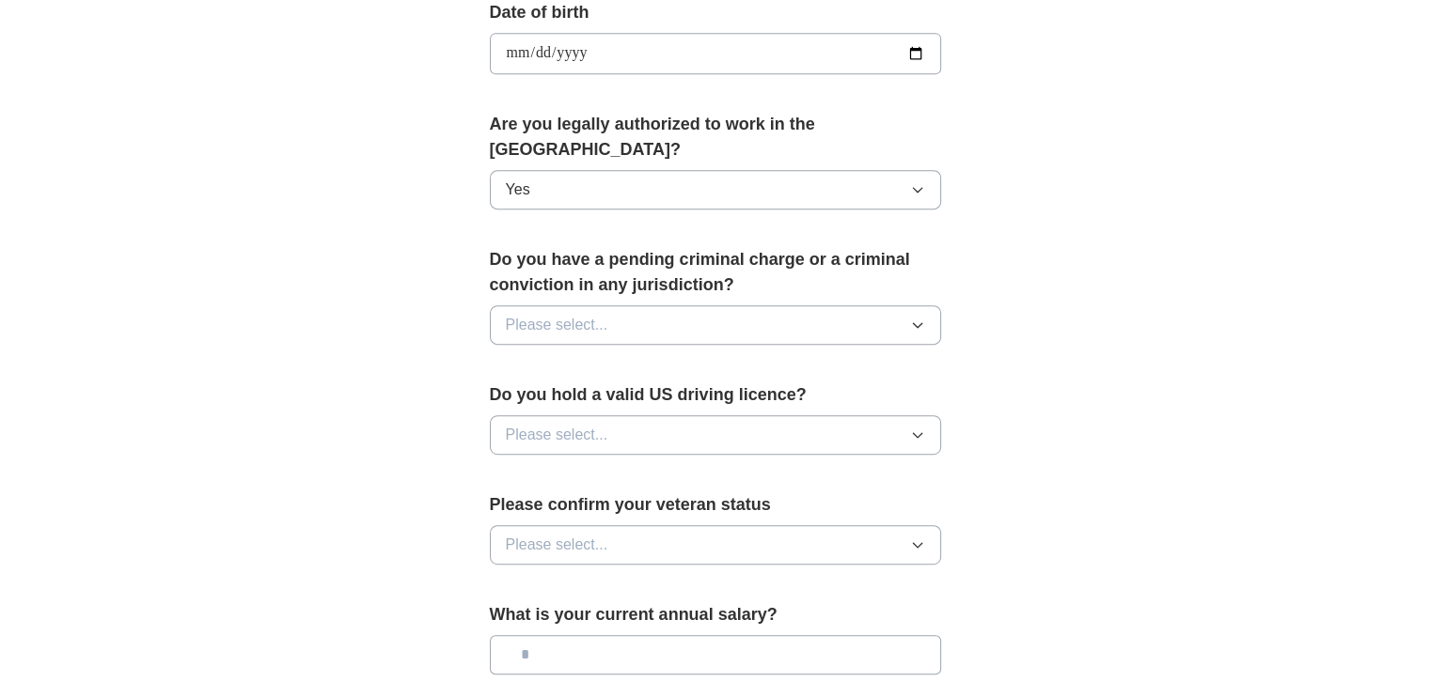
click at [618, 305] on button "Please select..." at bounding box center [715, 324] width 451 height 39
click at [566, 396] on div "No" at bounding box center [715, 407] width 419 height 23
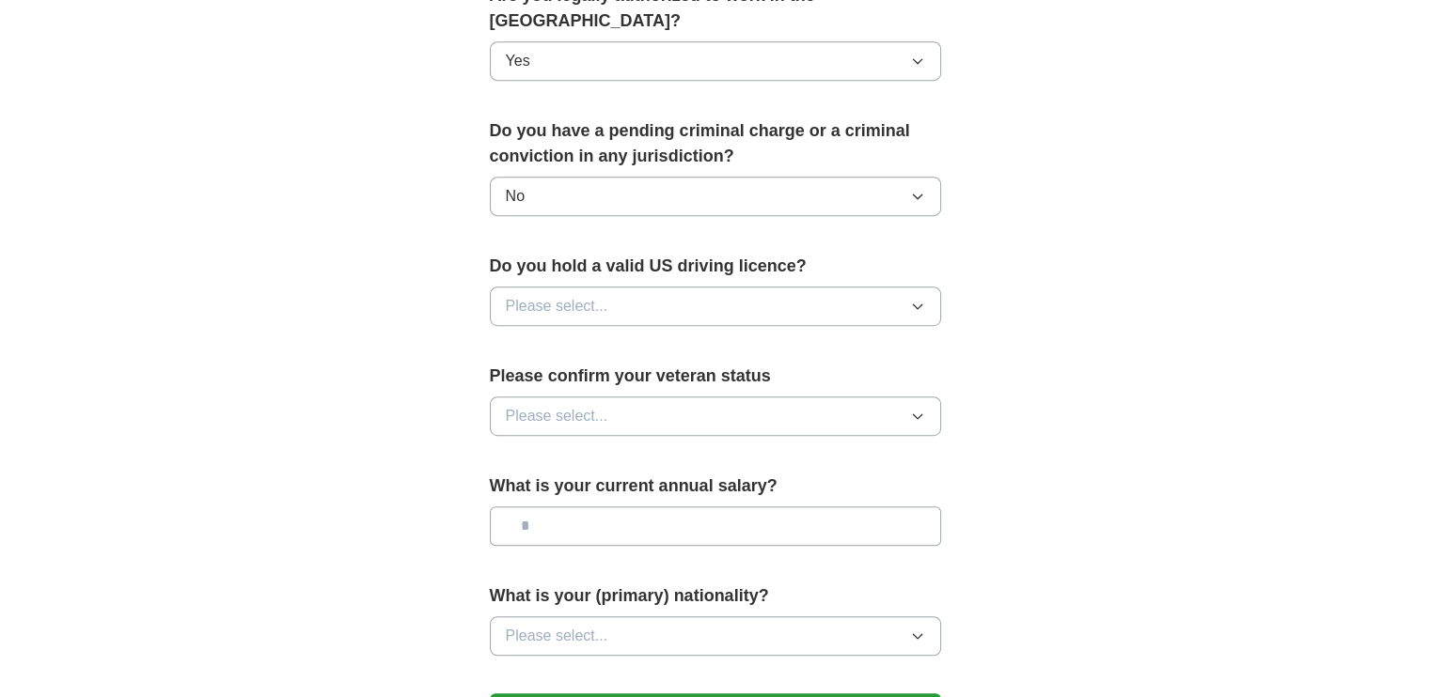
scroll to position [1034, 0]
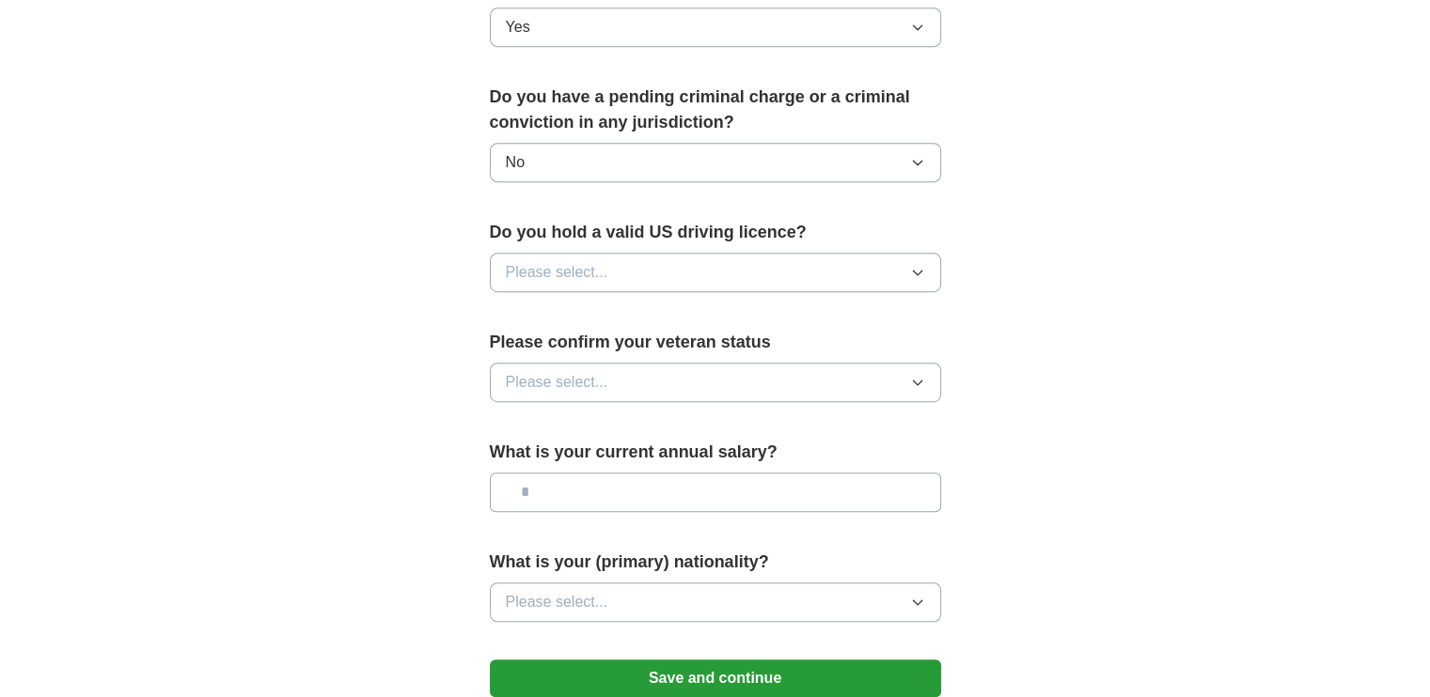
click at [594, 261] on span "Please select..." at bounding box center [557, 272] width 102 height 23
click at [565, 305] on div "Yes" at bounding box center [715, 316] width 419 height 23
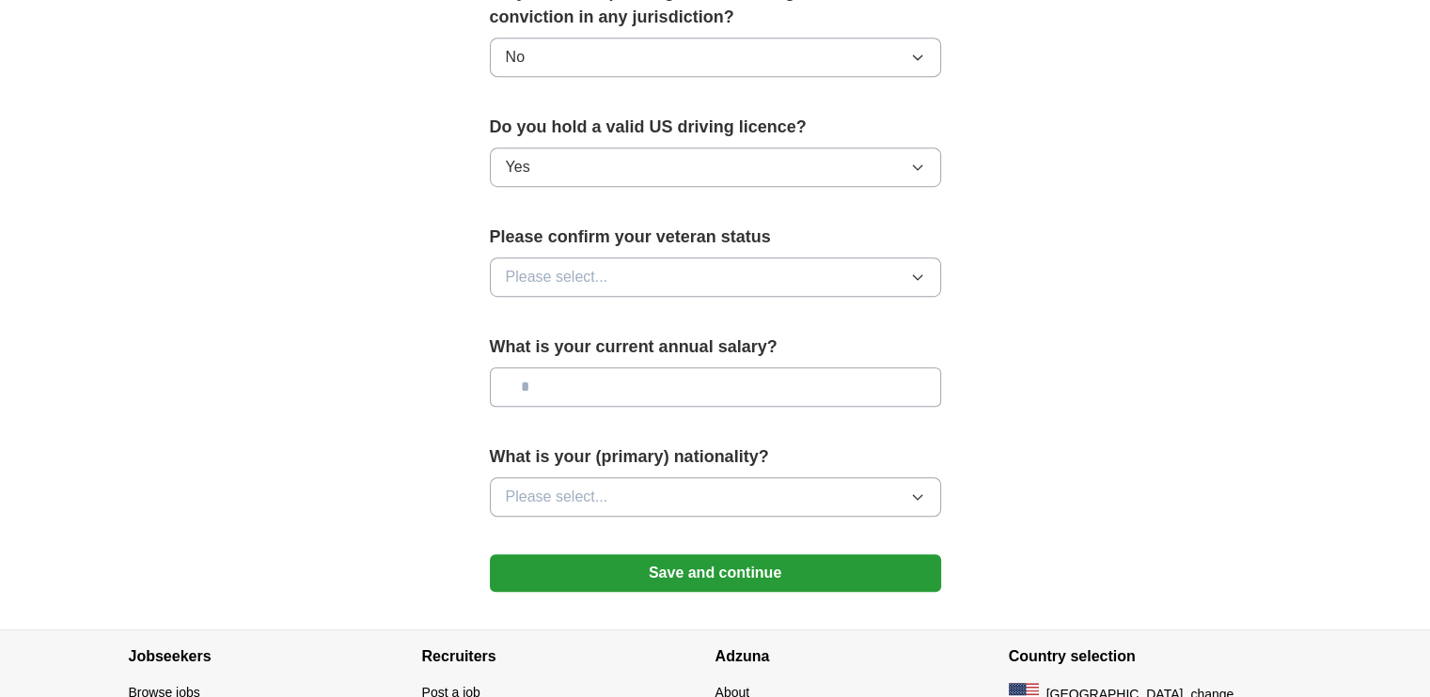
scroll to position [1146, 0]
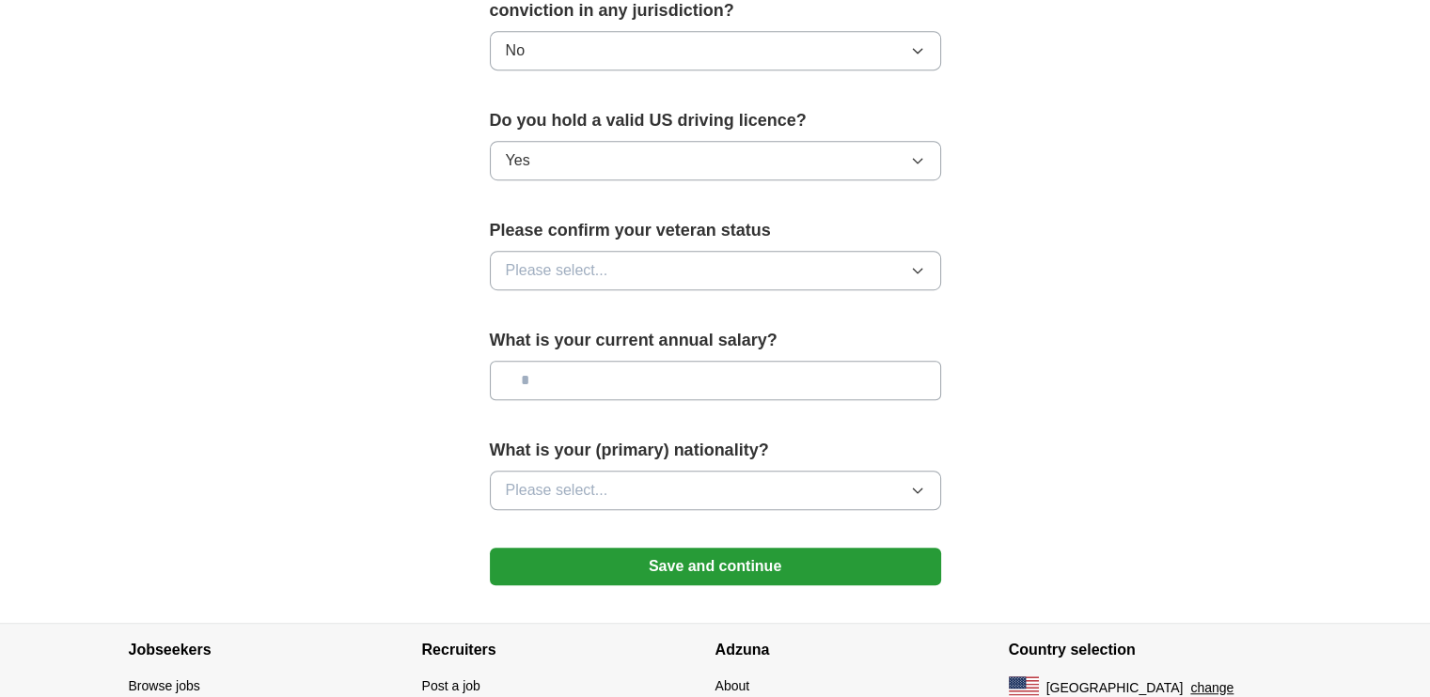
click at [569, 259] on span "Please select..." at bounding box center [557, 270] width 102 height 23
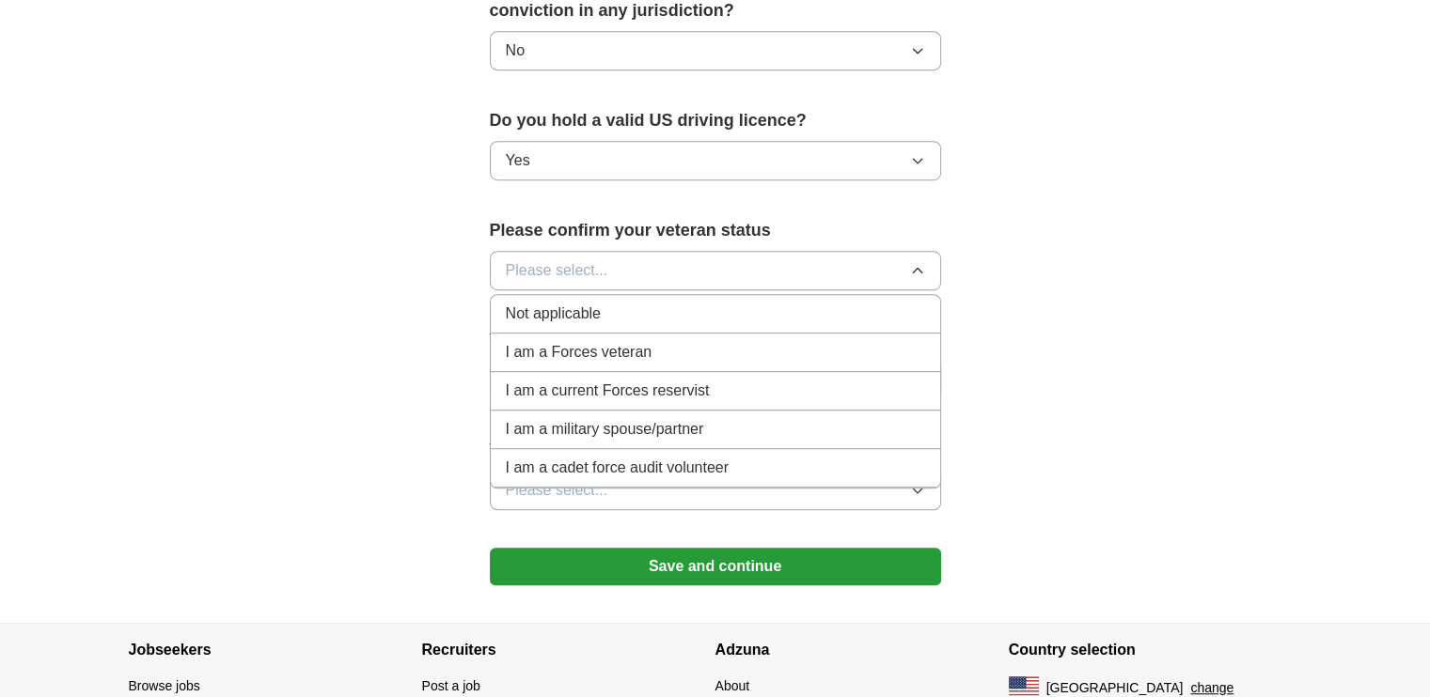
click at [571, 303] on span "Not applicable" at bounding box center [553, 314] width 95 height 23
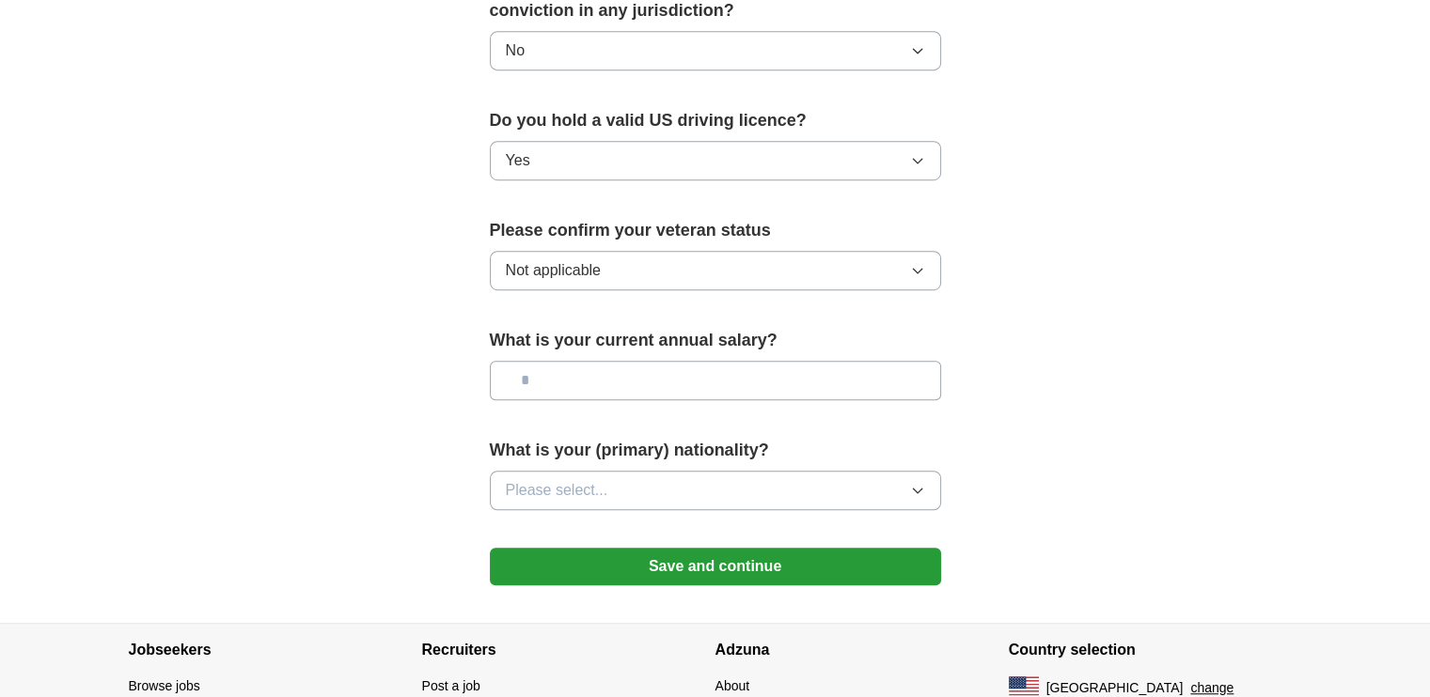
scroll to position [1229, 0]
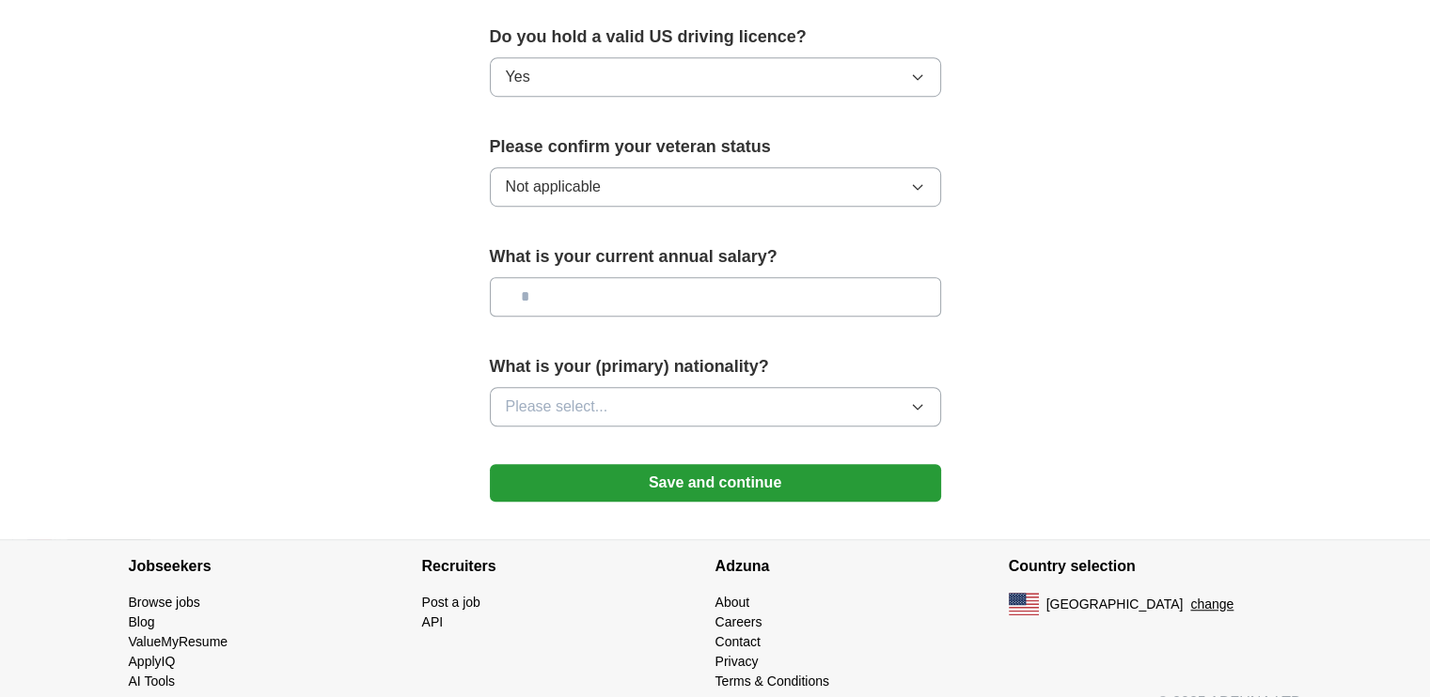
click at [565, 280] on input "text" at bounding box center [715, 296] width 451 height 39
type input "**"
click at [553, 396] on span "Please select..." at bounding box center [557, 407] width 102 height 23
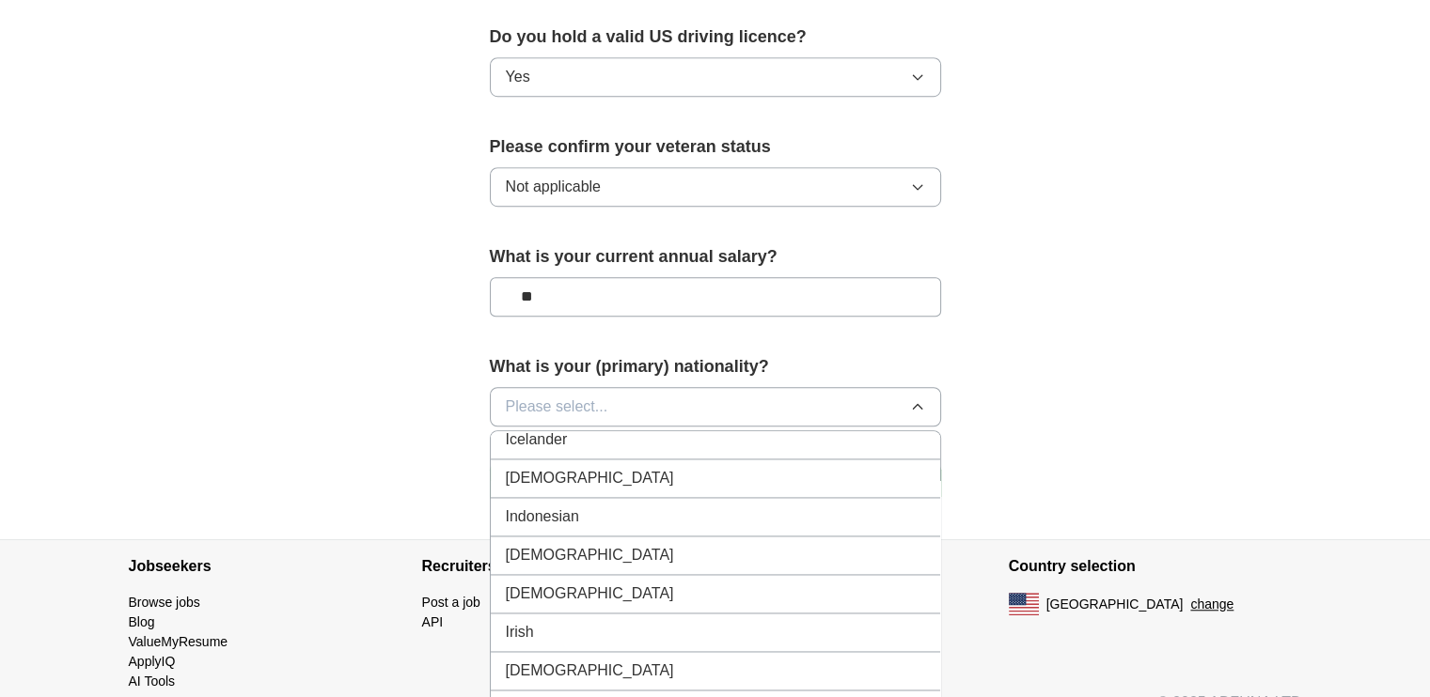
scroll to position [3026, 0]
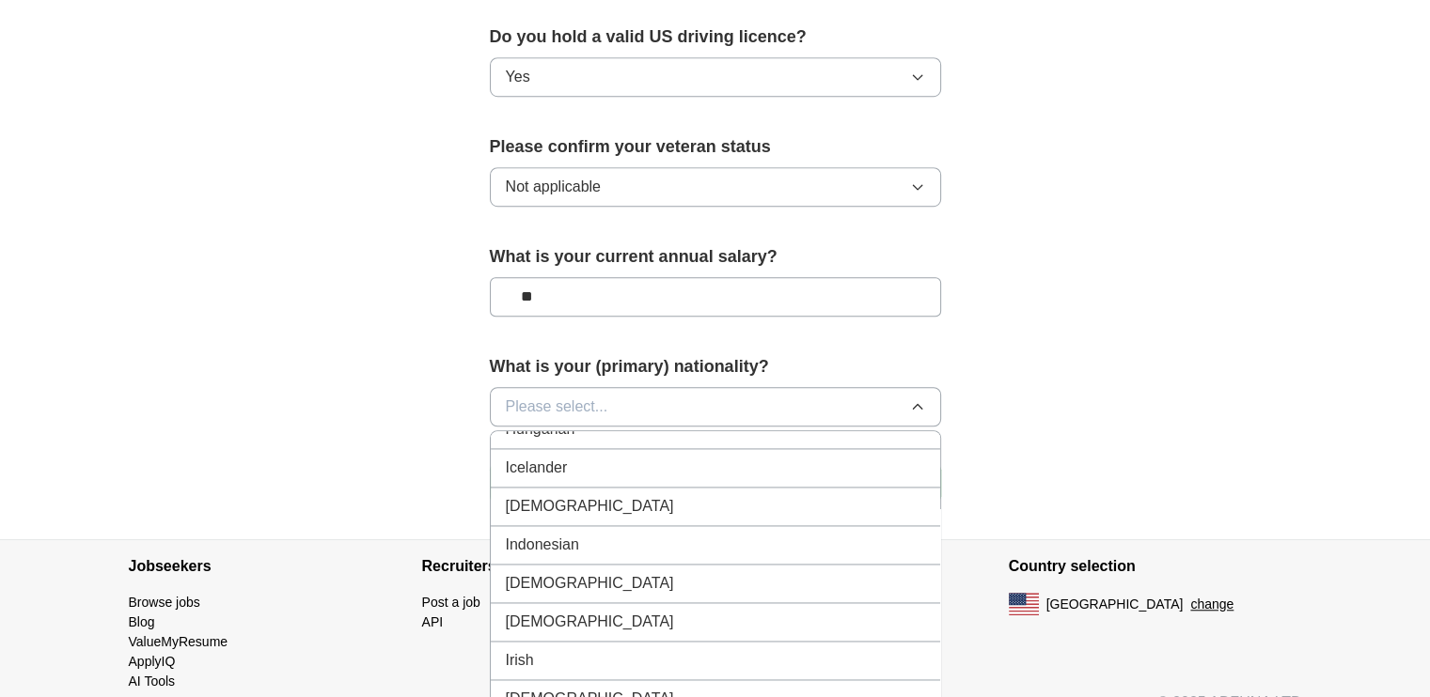
click at [549, 495] on div "[DEMOGRAPHIC_DATA]" at bounding box center [715, 506] width 419 height 23
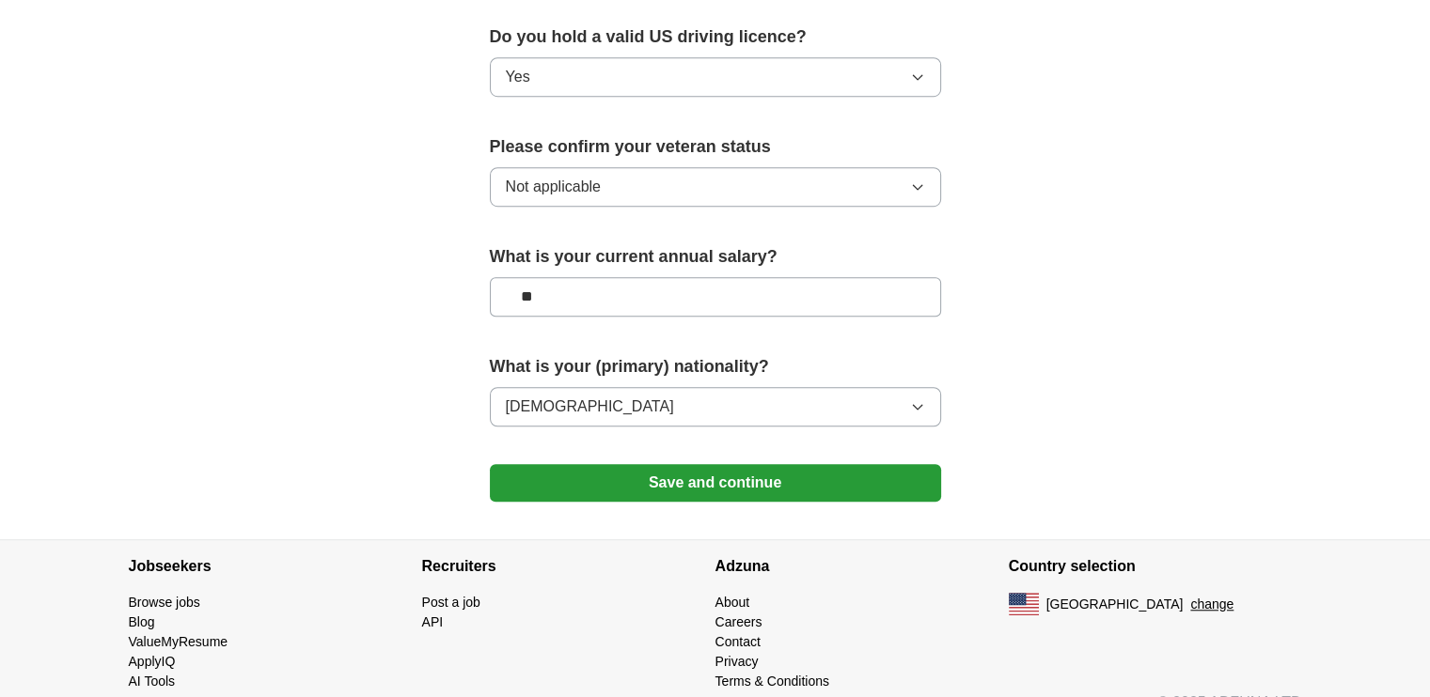
click at [628, 464] on button "Save and continue" at bounding box center [715, 483] width 451 height 38
